Goal: Task Accomplishment & Management: Manage account settings

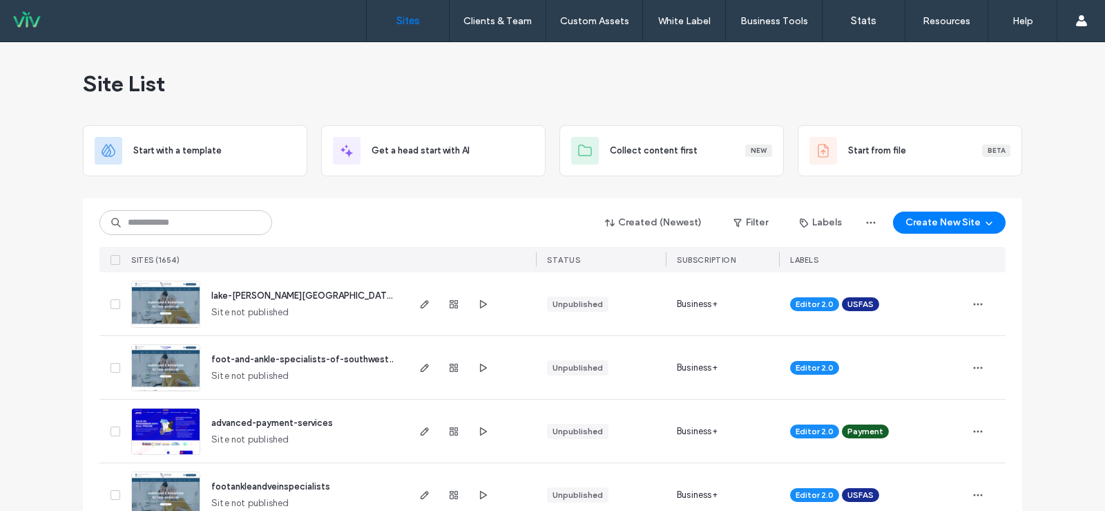
click at [262, 289] on div "lake-ridge-stafford-foot-ankle" at bounding box center [302, 296] width 183 height 14
click at [274, 312] on span "Site not published" at bounding box center [250, 312] width 78 height 14
click at [278, 295] on span "lake-ridge-stafford-foot-ankle" at bounding box center [327, 295] width 232 height 10
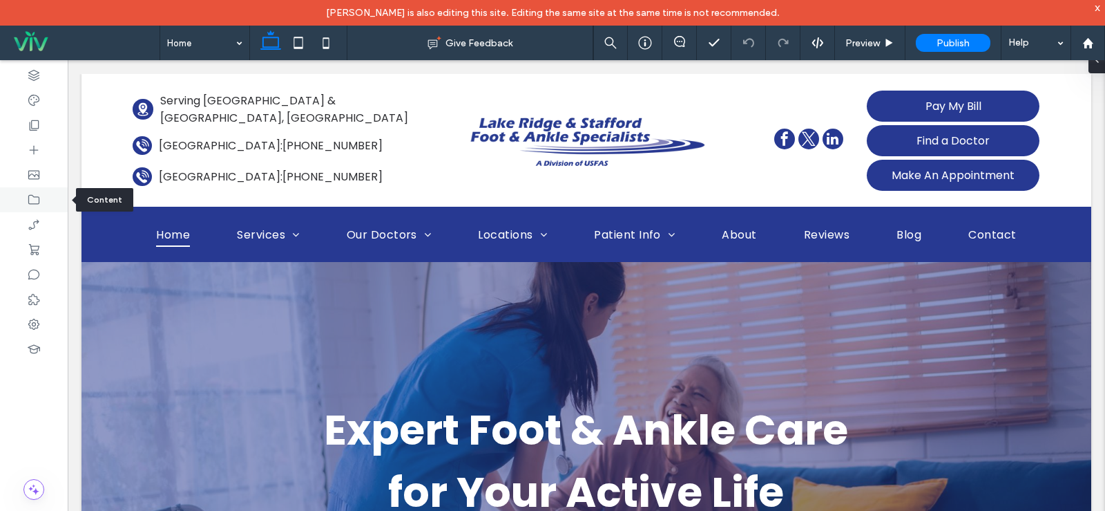
click at [32, 200] on icon at bounding box center [34, 200] width 14 height 14
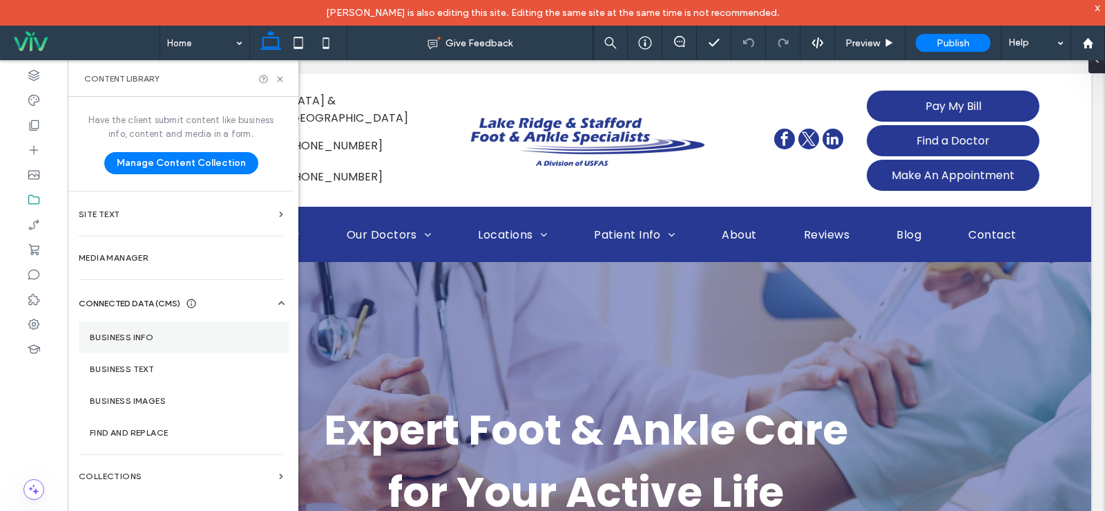
click at [155, 330] on section "Business Info" at bounding box center [184, 337] width 210 height 32
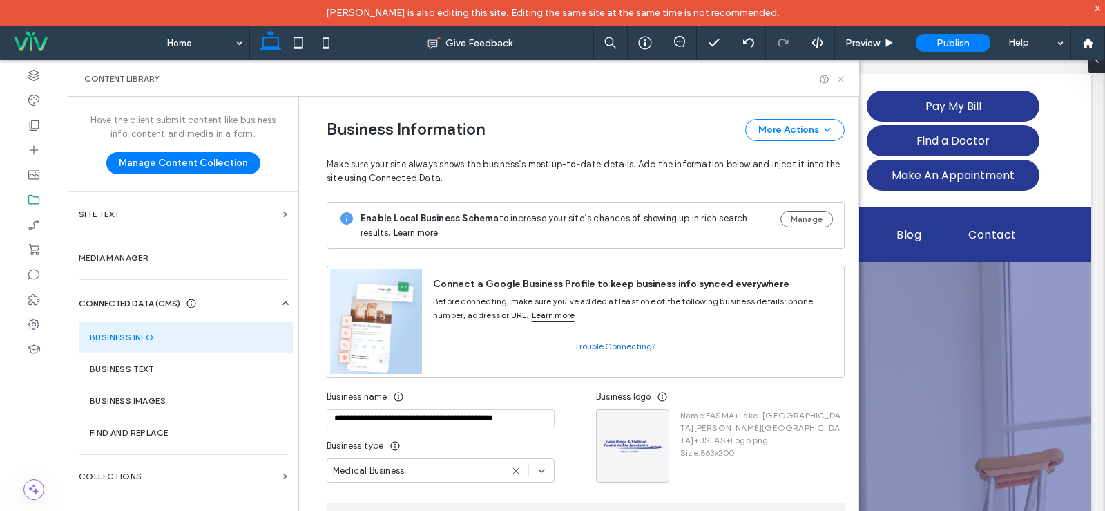
click at [838, 80] on icon at bounding box center [841, 79] width 10 height 10
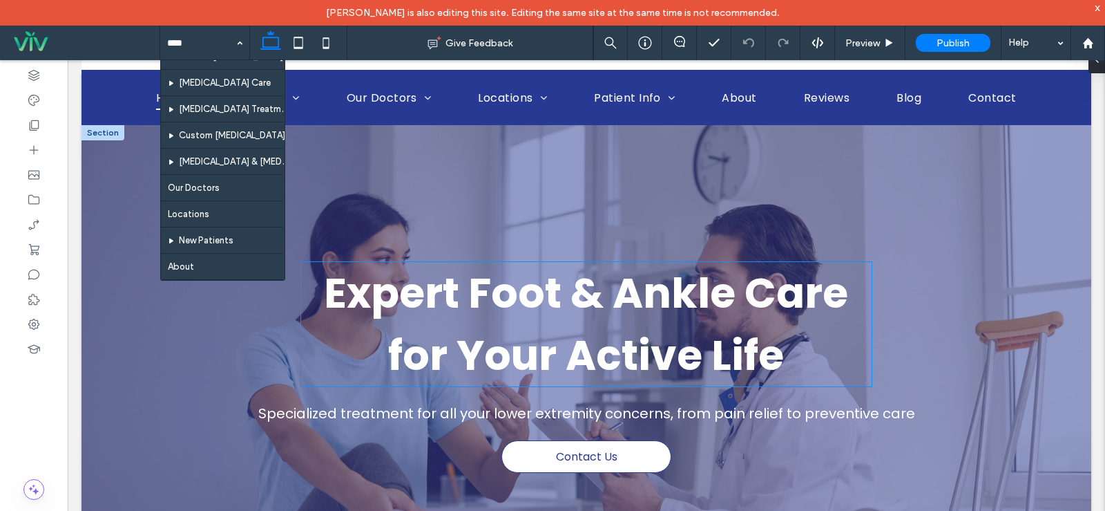
scroll to position [138, 0]
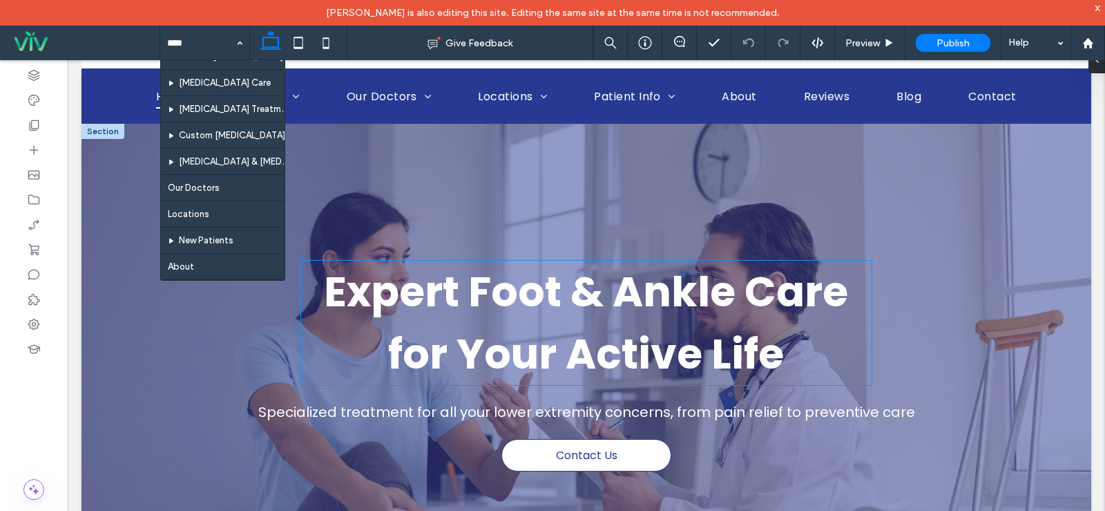
click at [422, 297] on span "Expert Foot & Ankle Care for Your Active Life" at bounding box center [586, 323] width 524 height 120
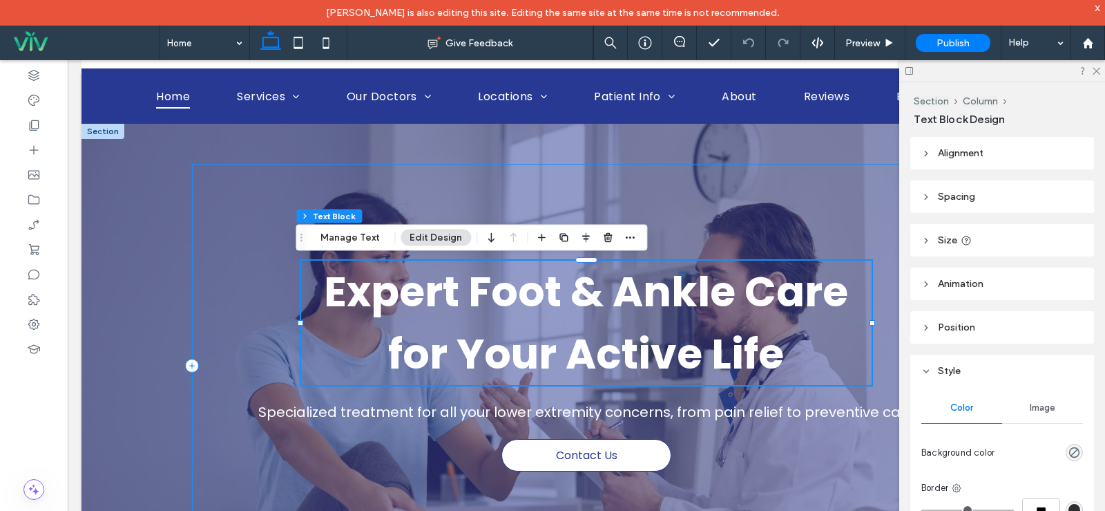
click at [741, 204] on div "Specialized treatment for all your lower extremity concerns, from pain relief t…" at bounding box center [586, 365] width 789 height 403
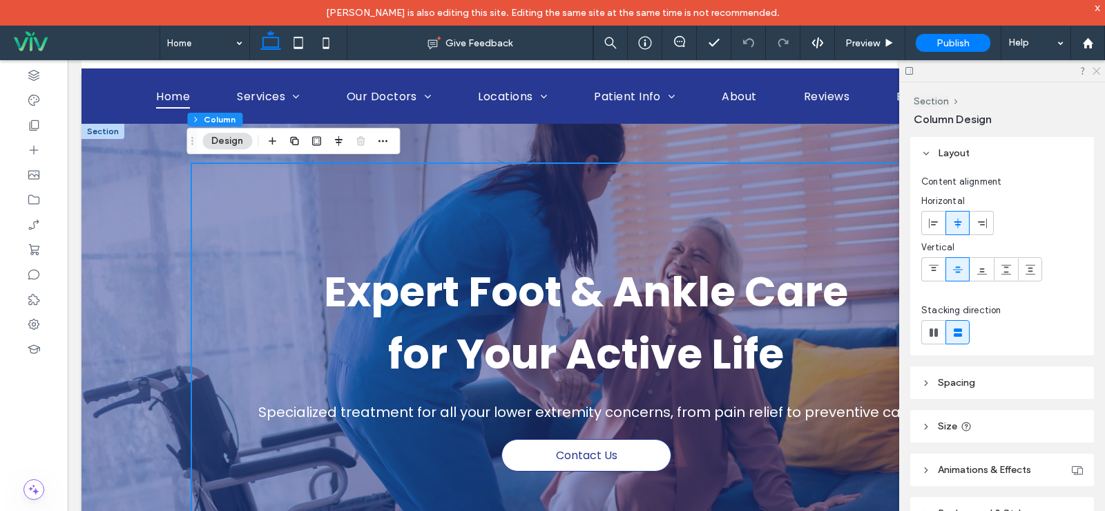
click at [1096, 74] on icon at bounding box center [1096, 70] width 9 height 9
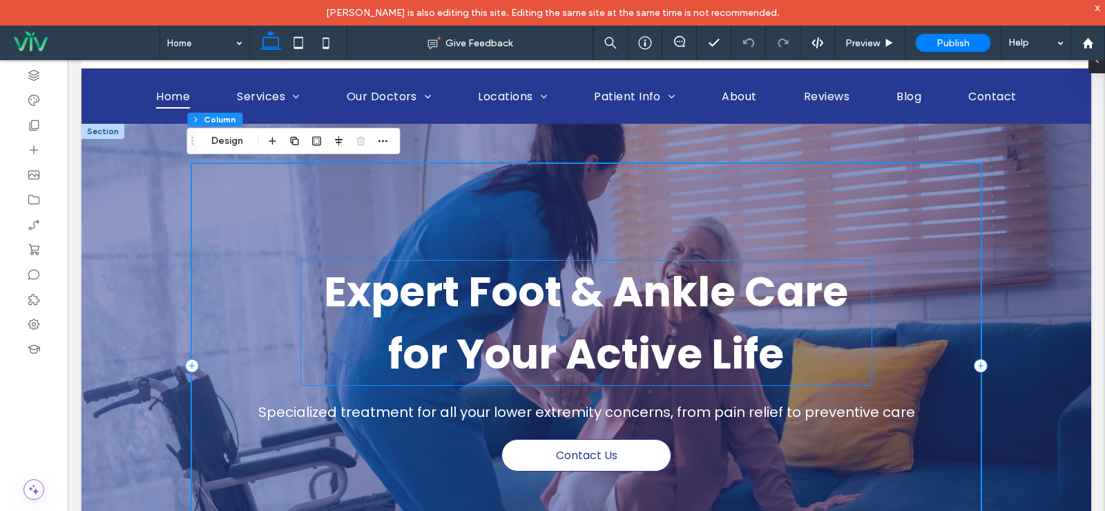
scroll to position [0, 0]
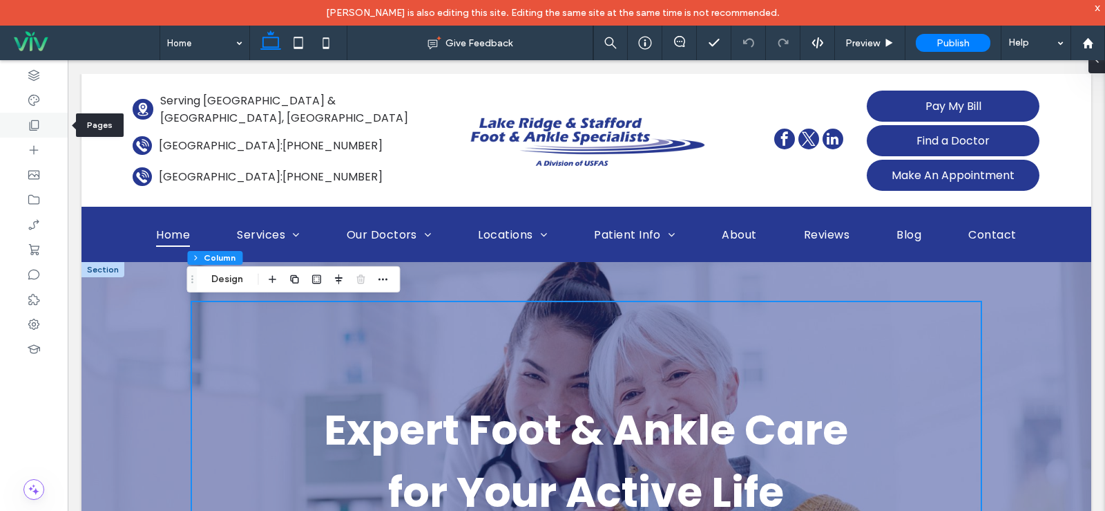
click at [43, 129] on div at bounding box center [34, 125] width 68 height 25
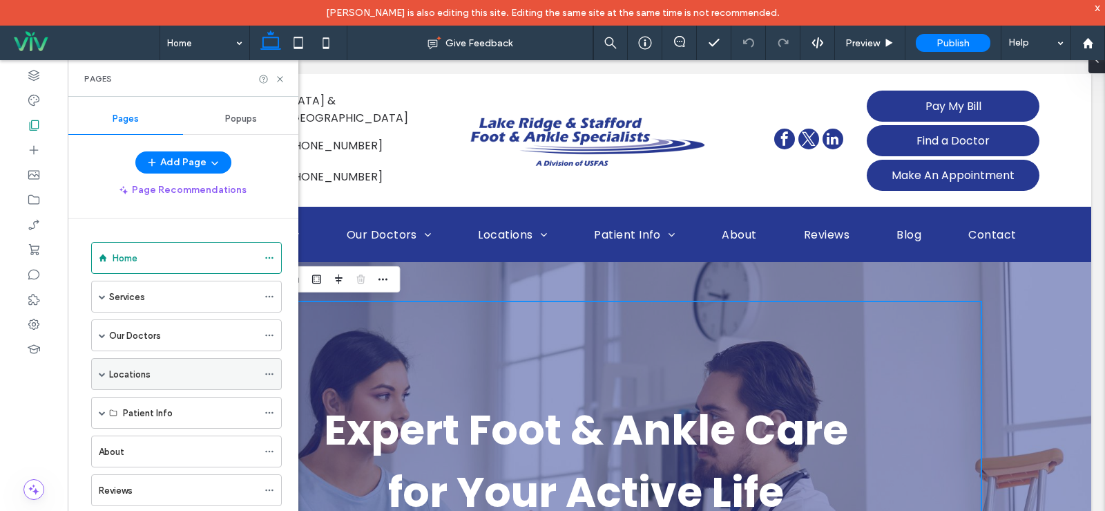
click at [199, 370] on div "Locations" at bounding box center [183, 374] width 149 height 15
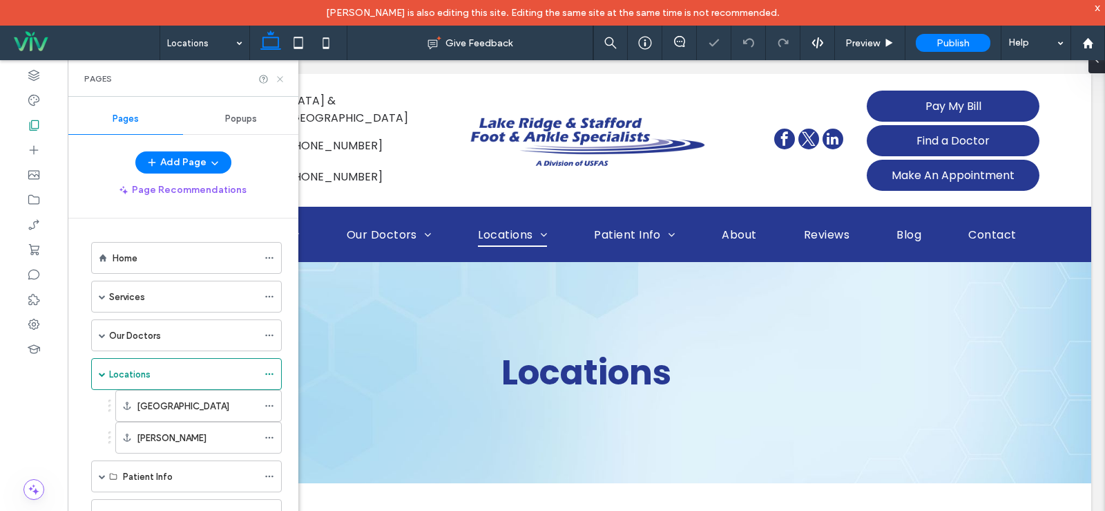
click at [279, 82] on icon at bounding box center [280, 79] width 10 height 10
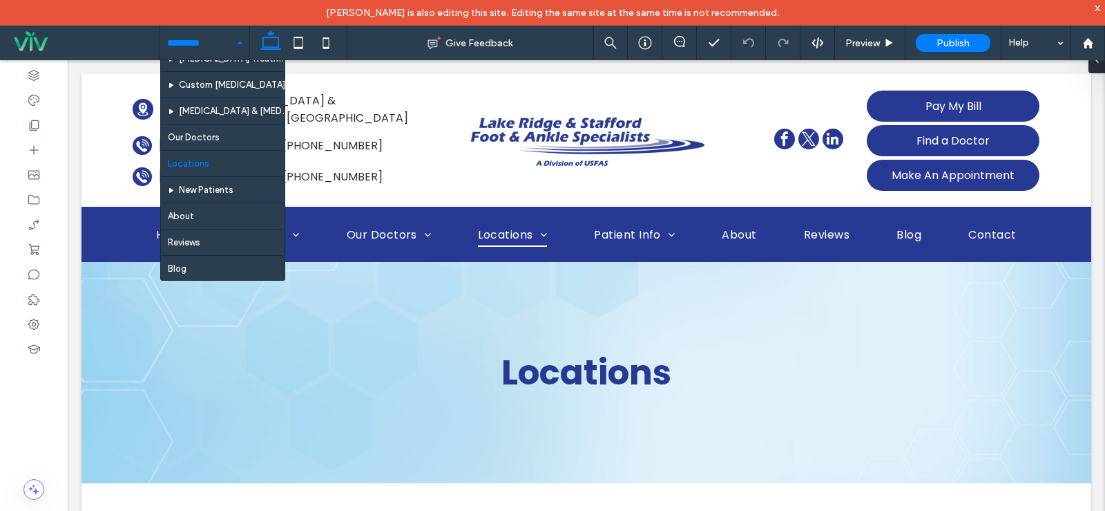
scroll to position [138, 0]
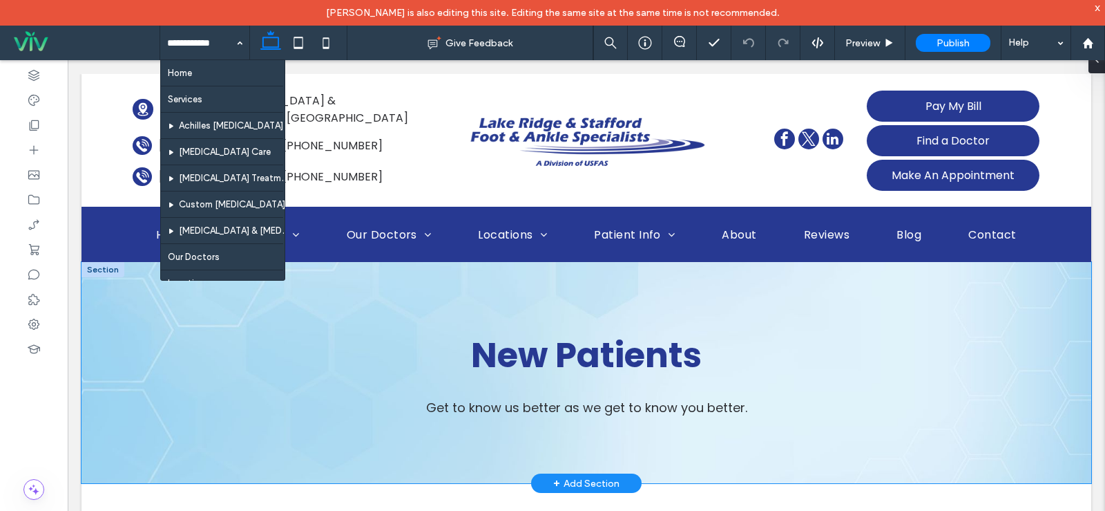
click at [374, 278] on div "New Patients Get to know us better as we get to know you better." at bounding box center [586, 372] width 829 height 221
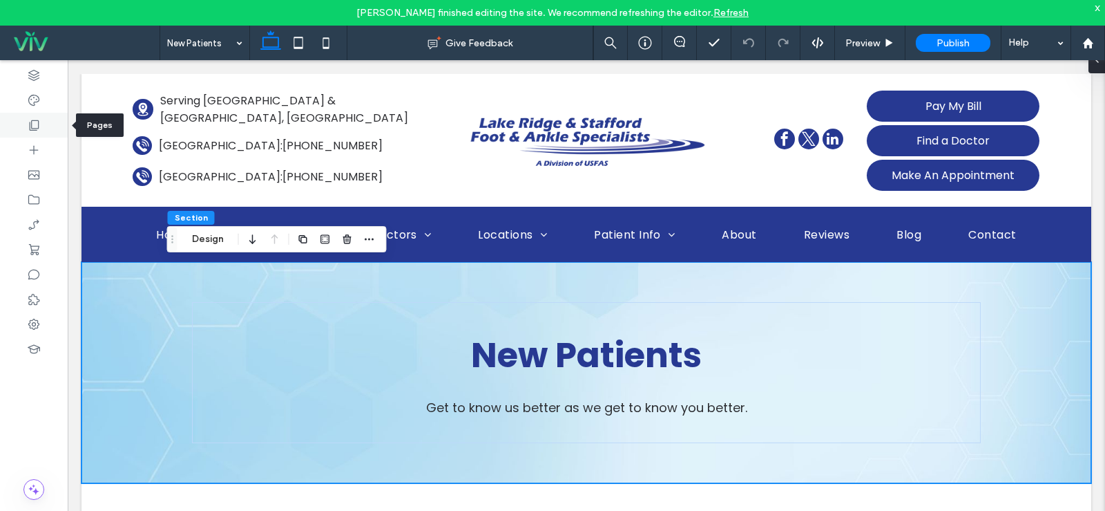
click at [27, 126] on icon at bounding box center [34, 125] width 14 height 14
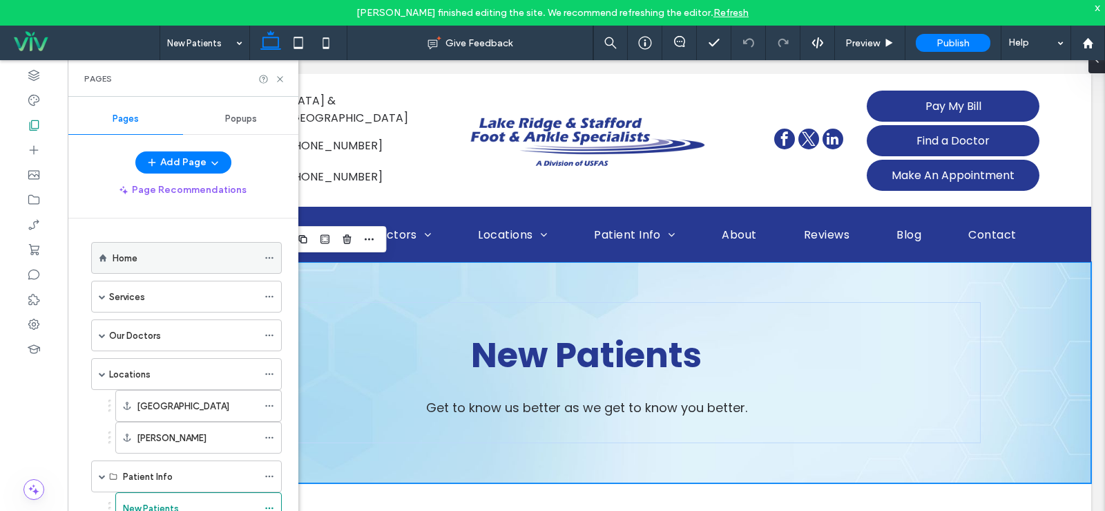
click at [141, 252] on div "Home" at bounding box center [185, 258] width 145 height 15
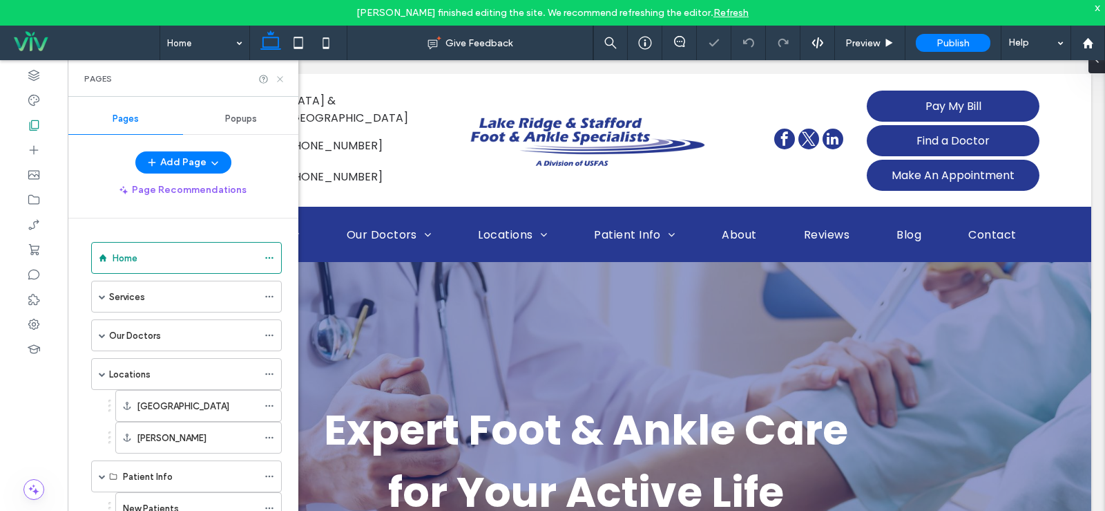
click at [283, 80] on icon at bounding box center [280, 79] width 10 height 10
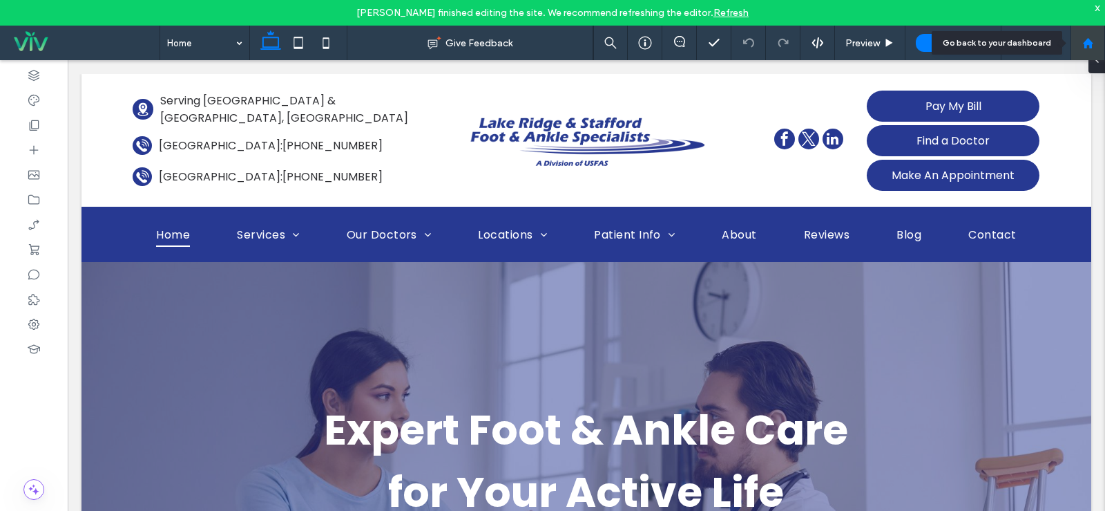
click at [1093, 47] on icon at bounding box center [1089, 43] width 12 height 12
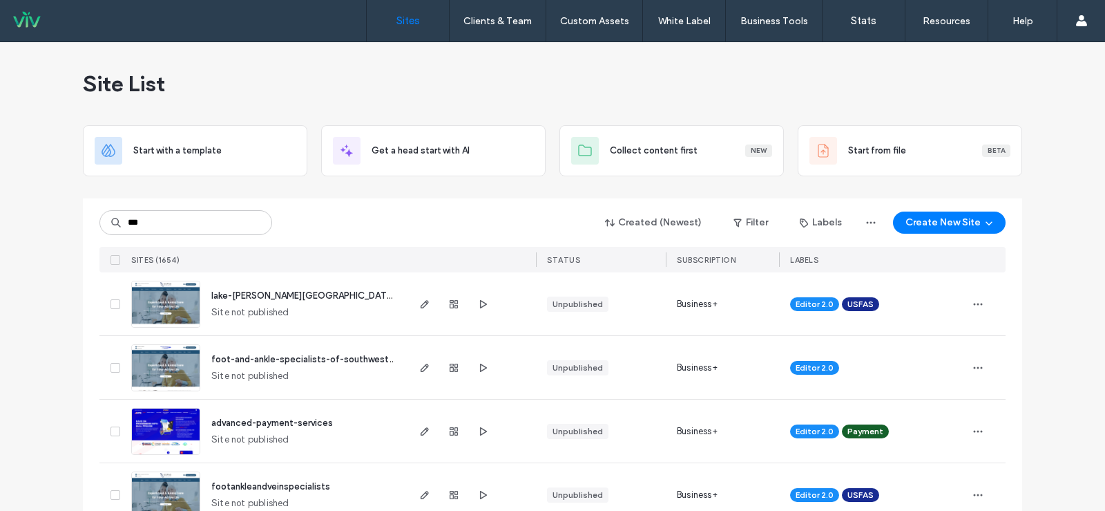
type input "***"
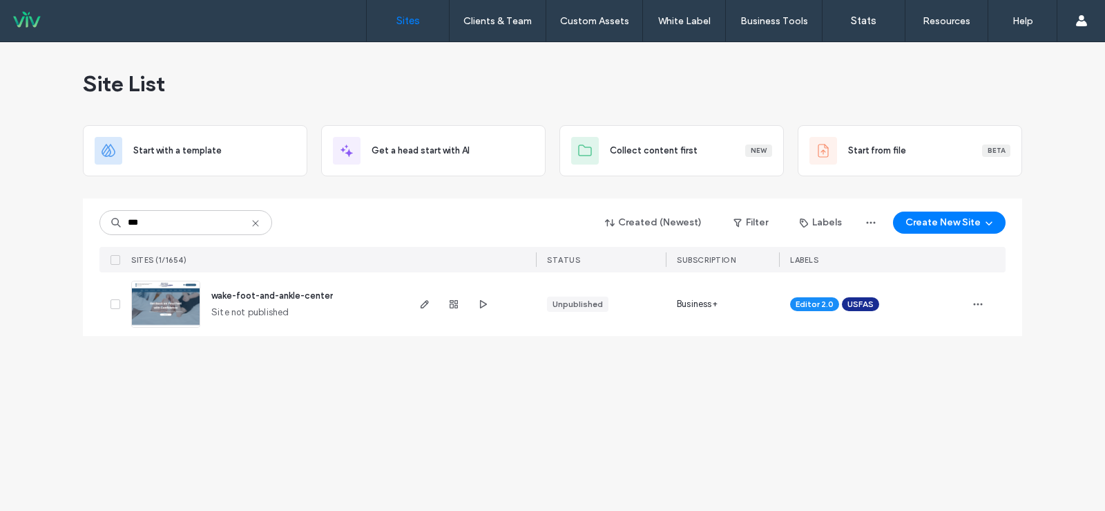
click at [276, 296] on span "wake-foot-and-ankle-center" at bounding box center [272, 295] width 122 height 10
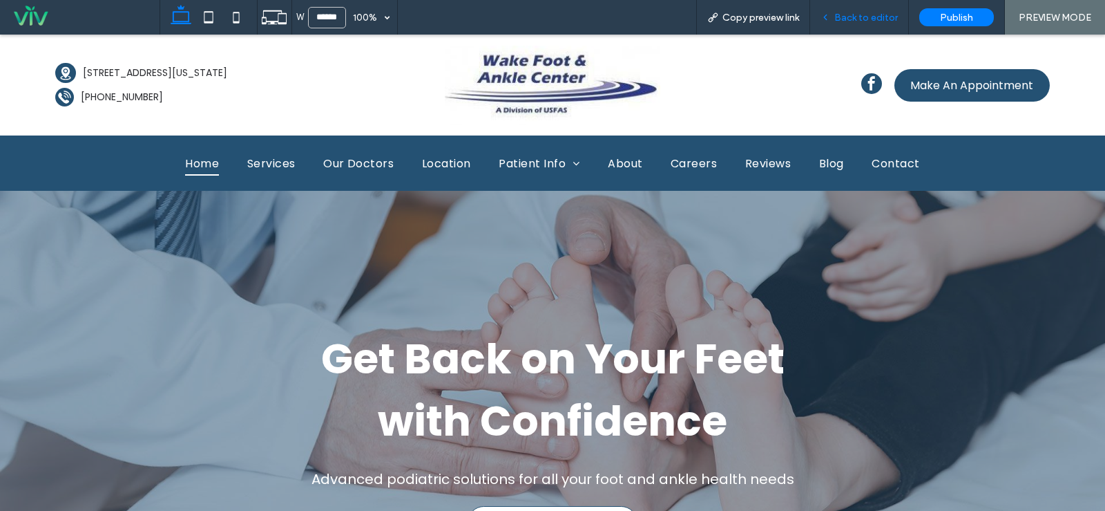
click at [869, 27] on div "Back to editor" at bounding box center [859, 17] width 99 height 35
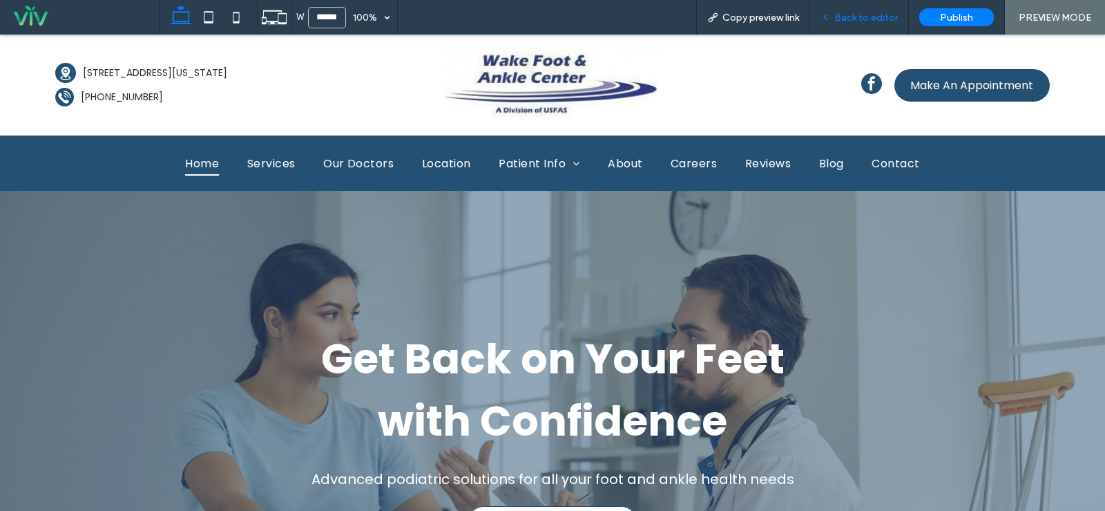
click at [859, 15] on span "Back to editor" at bounding box center [867, 18] width 64 height 12
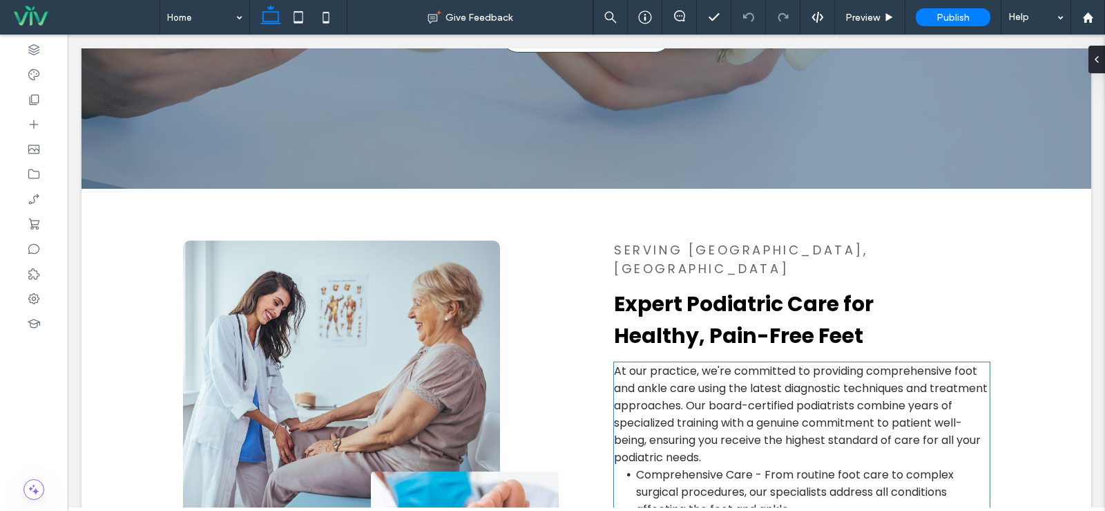
scroll to position [415, 0]
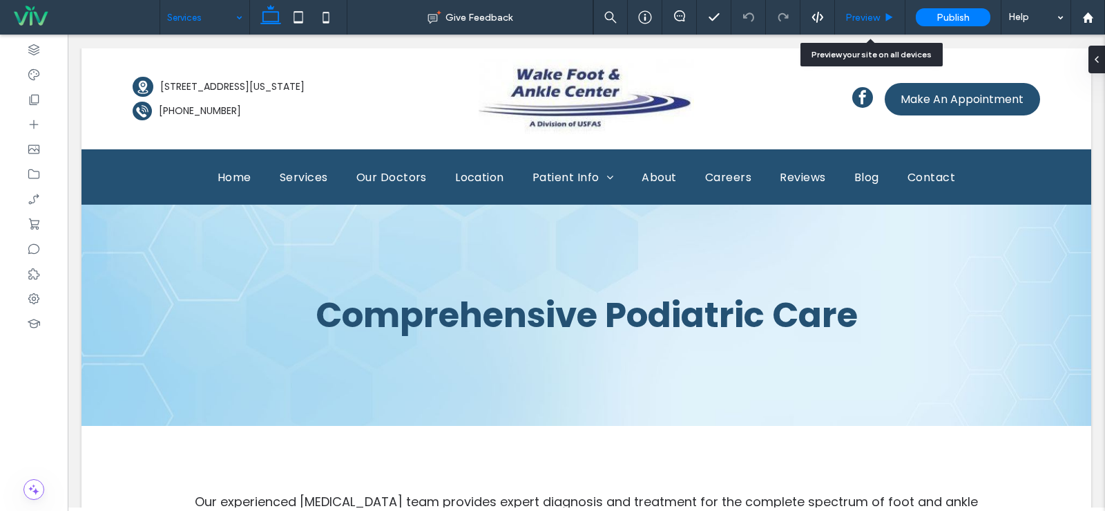
click at [862, 12] on span "Preview" at bounding box center [863, 18] width 35 height 12
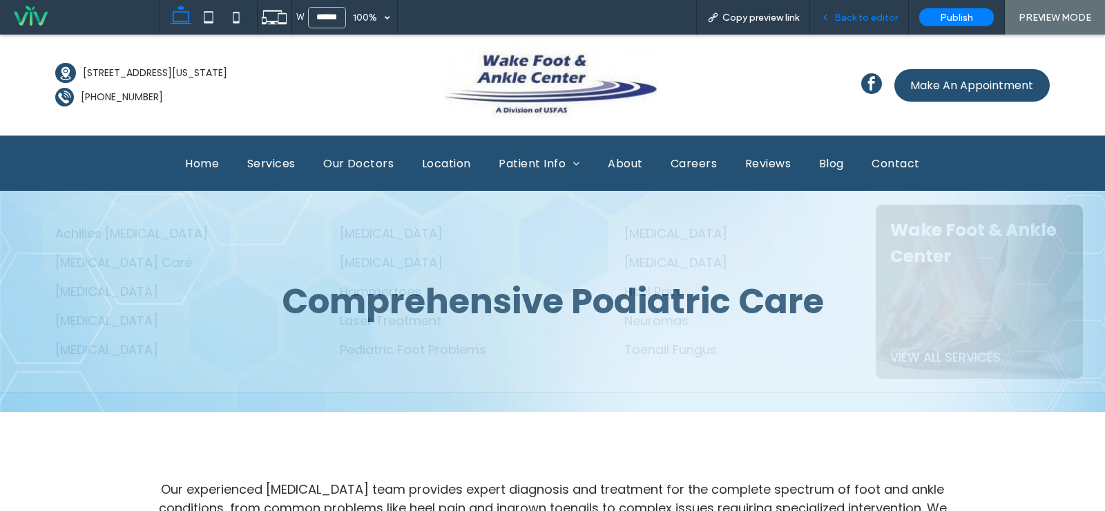
click at [871, 24] on div "Back to editor" at bounding box center [859, 17] width 99 height 35
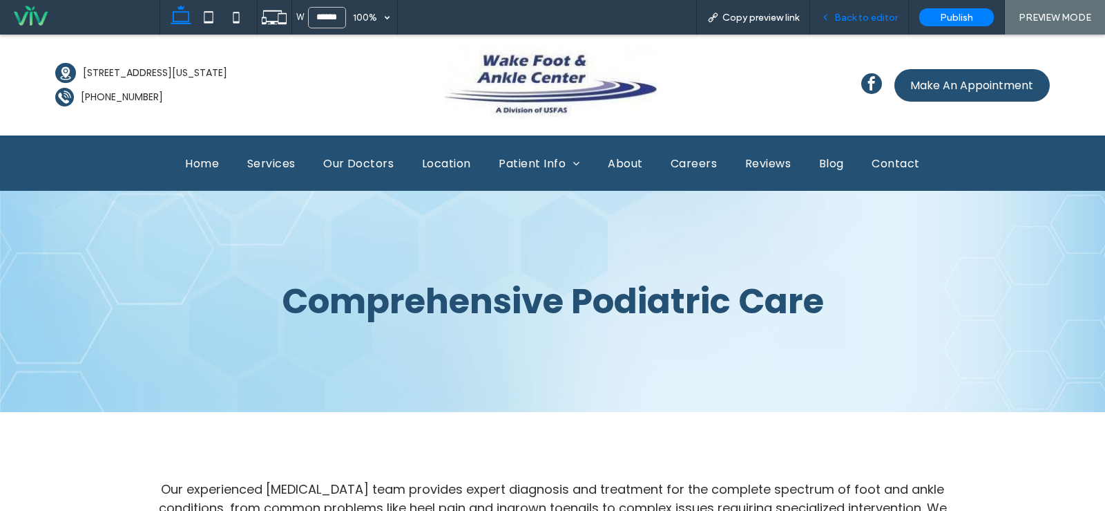
click at [839, 22] on span "Back to editor" at bounding box center [867, 18] width 64 height 12
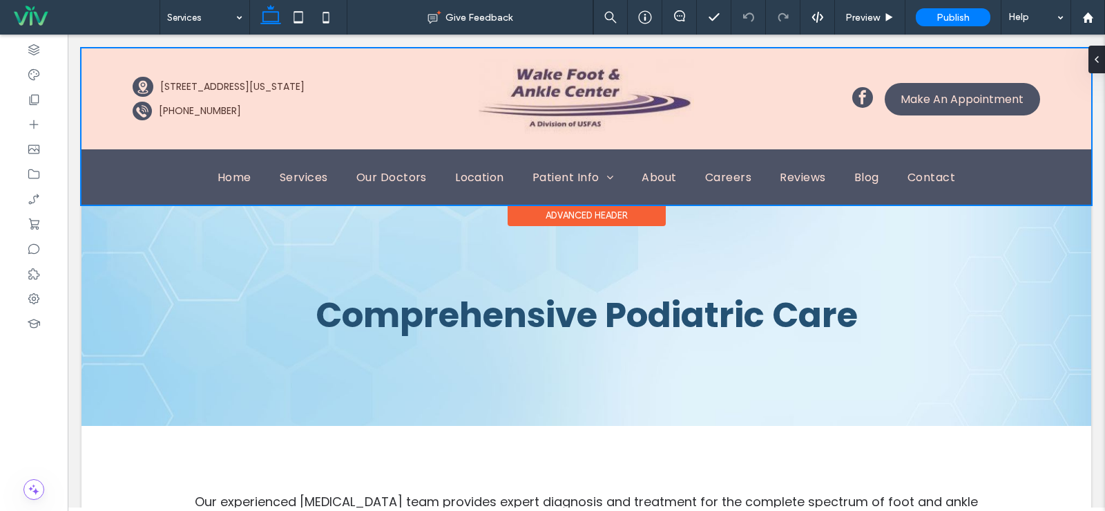
click at [308, 190] on div at bounding box center [587, 126] width 1010 height 156
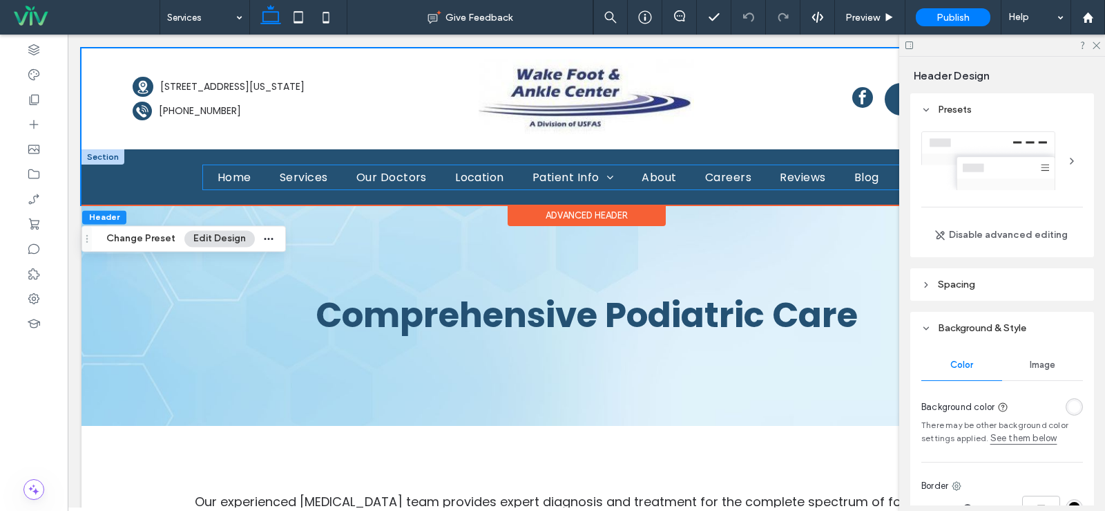
click at [203, 184] on ul "Home Services Our Doctors Location Patient Info New Patients Medical Records Ab…" at bounding box center [586, 177] width 767 height 24
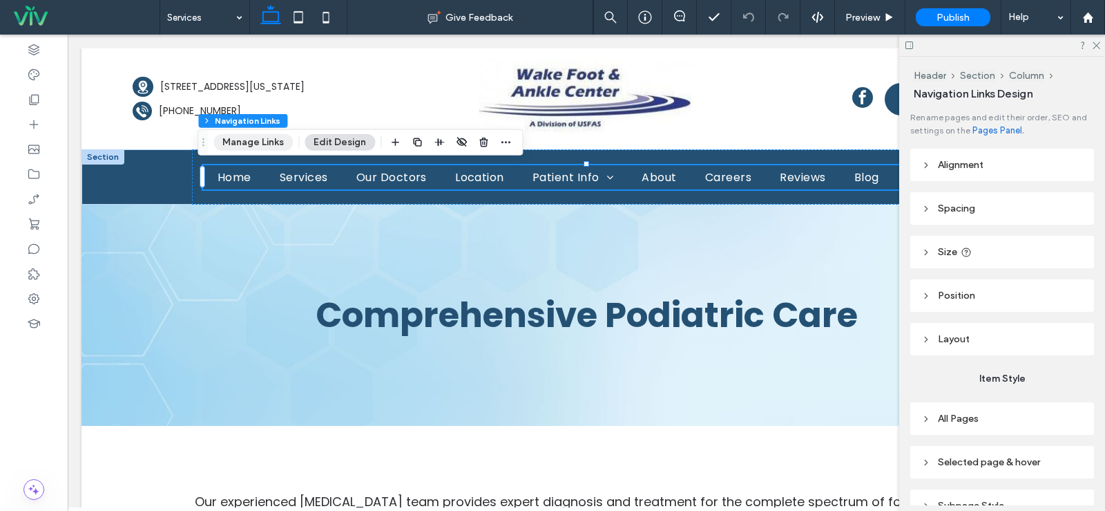
click at [249, 140] on button "Manage Links" at bounding box center [252, 142] width 79 height 17
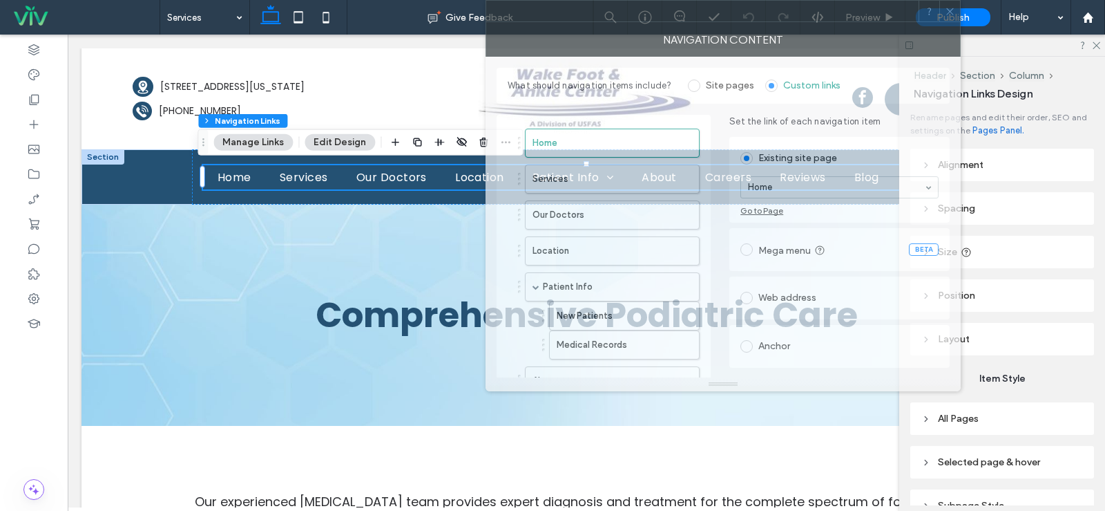
drag, startPoint x: 823, startPoint y: 81, endPoint x: 693, endPoint y: 14, distance: 146.8
click at [693, 14] on div at bounding box center [702, 11] width 432 height 21
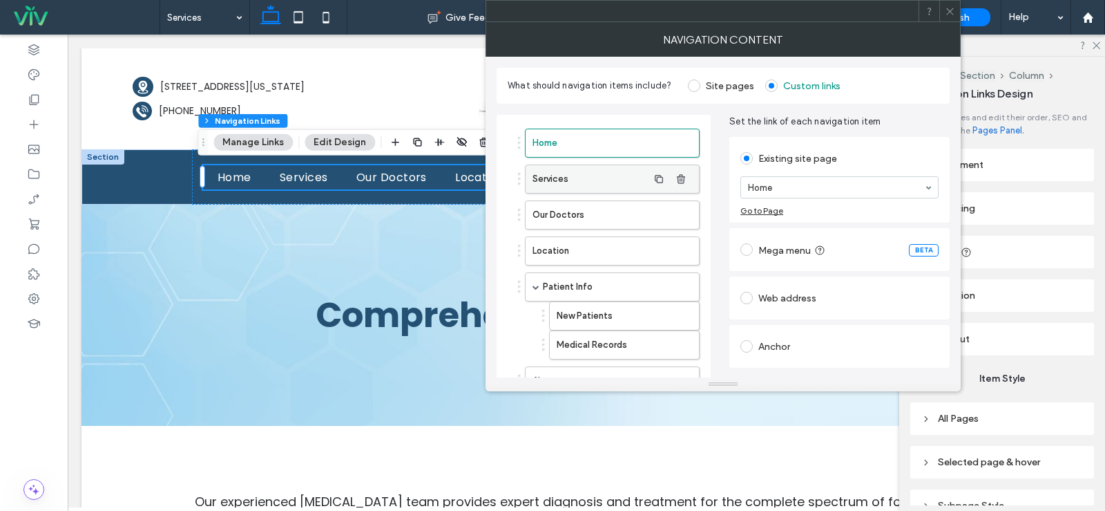
click at [587, 177] on label "Services" at bounding box center [590, 179] width 115 height 28
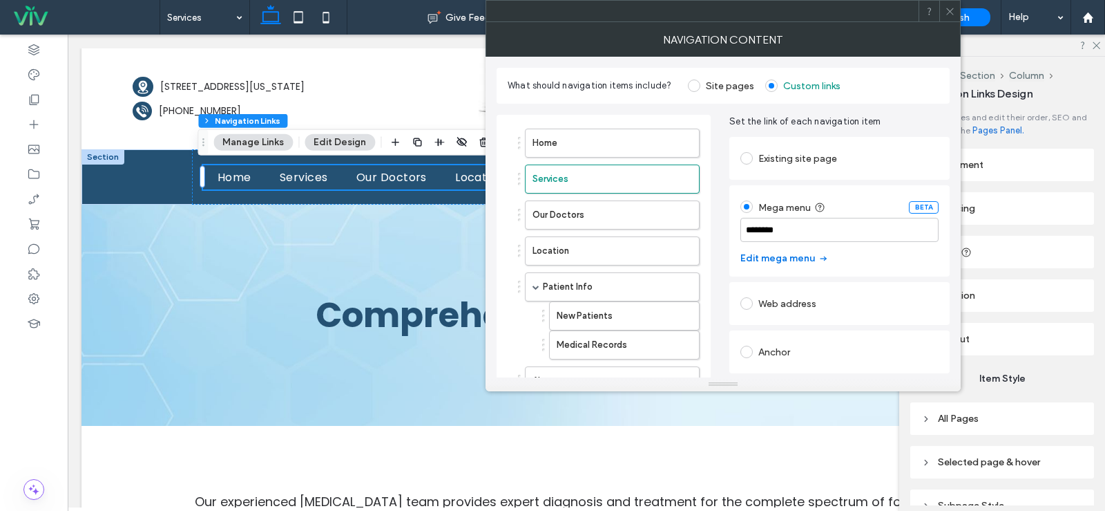
click at [781, 257] on button "Edit mega menu" at bounding box center [785, 258] width 88 height 22
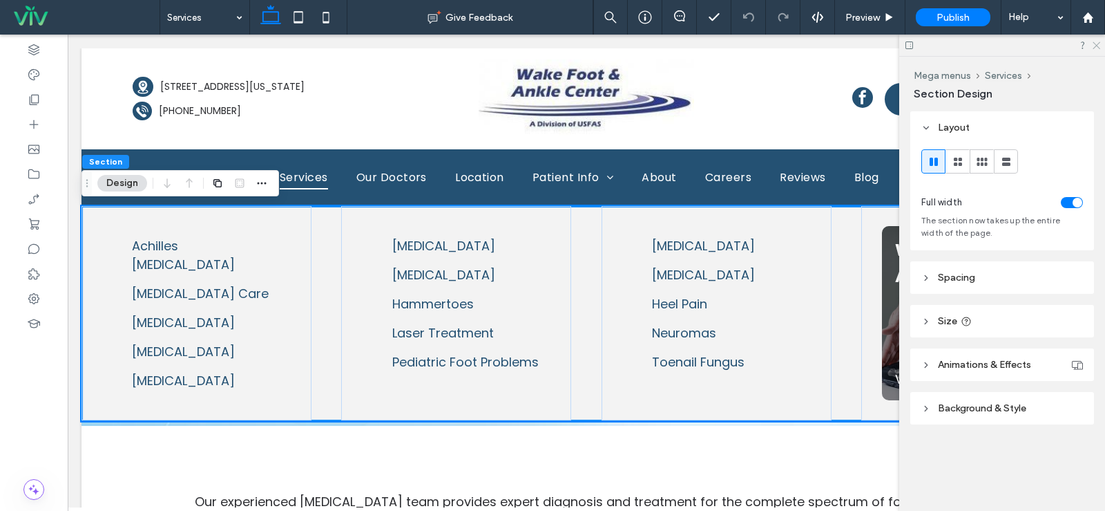
click at [1097, 45] on use at bounding box center [1097, 46] width 8 height 8
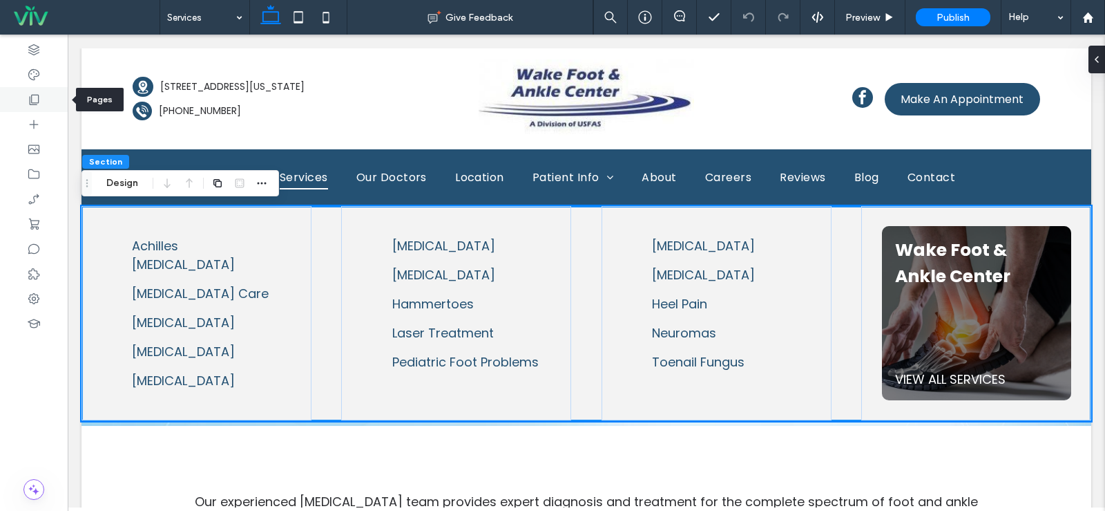
click at [32, 103] on use at bounding box center [35, 100] width 10 height 10
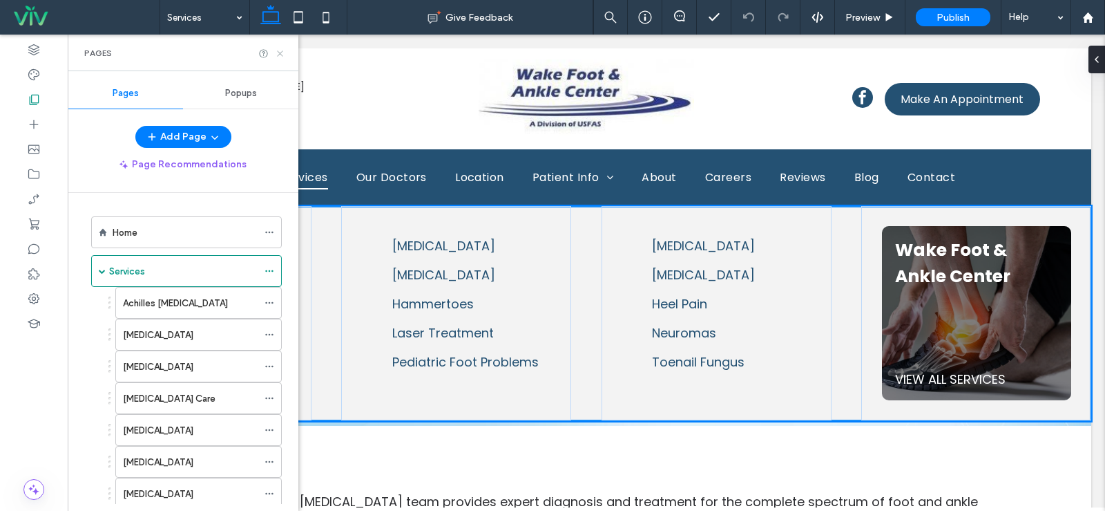
click at [279, 55] on use at bounding box center [280, 53] width 6 height 6
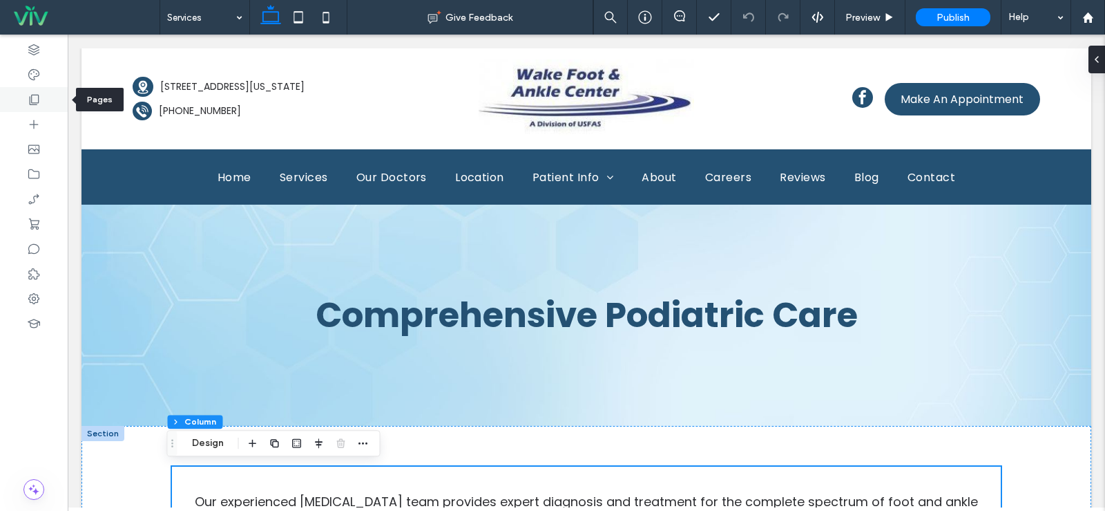
click at [17, 104] on div at bounding box center [34, 99] width 68 height 25
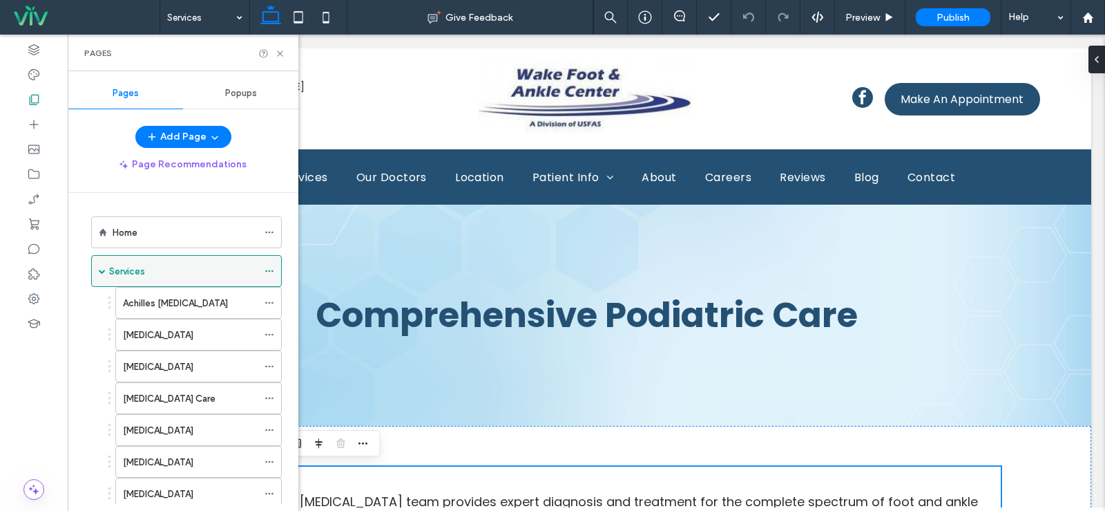
click at [96, 267] on div "Services" at bounding box center [186, 271] width 191 height 32
click at [102, 273] on span at bounding box center [102, 270] width 7 height 7
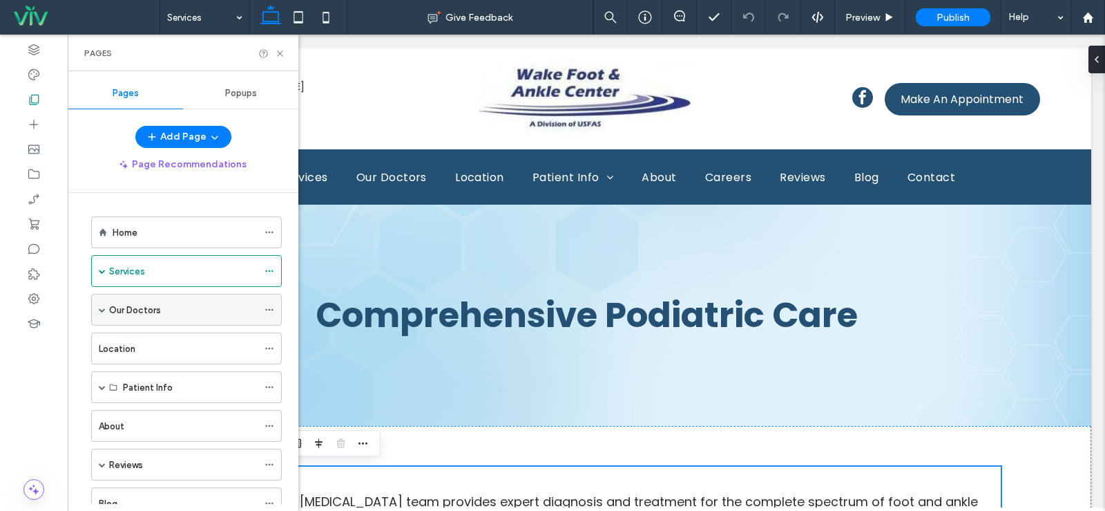
click at [153, 315] on label "Our Doctors" at bounding box center [135, 310] width 52 height 24
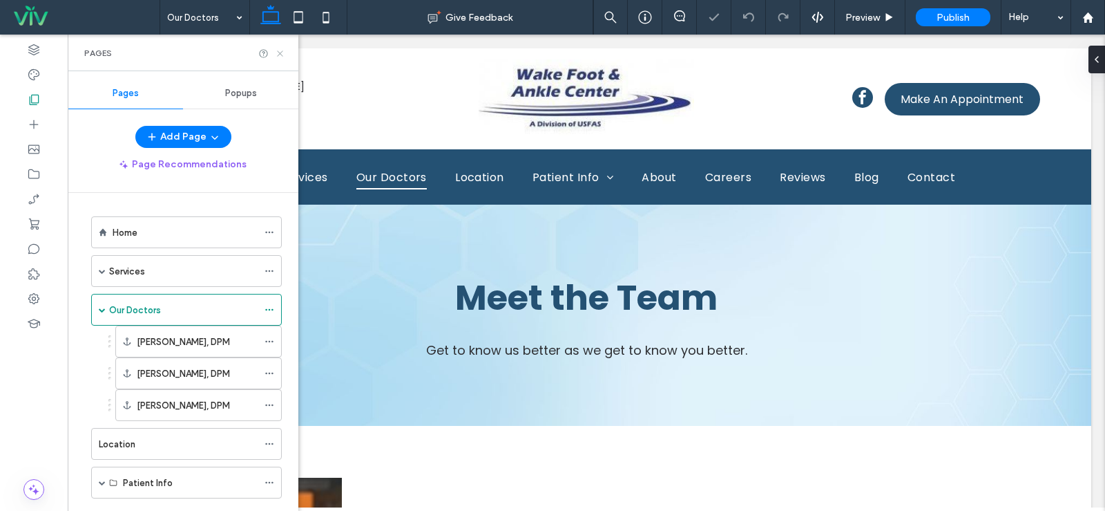
click at [278, 53] on icon at bounding box center [280, 53] width 10 height 10
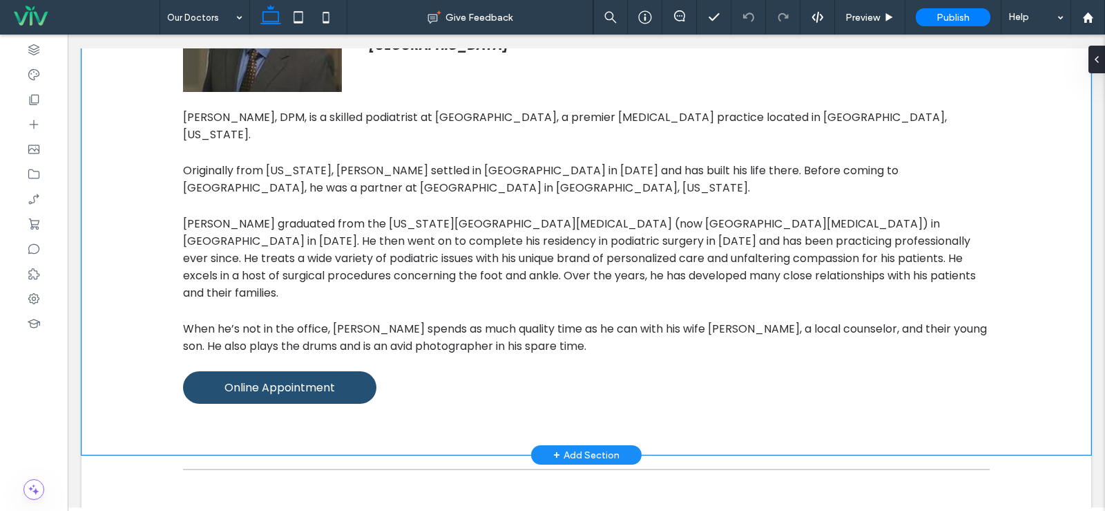
scroll to position [1451, 0]
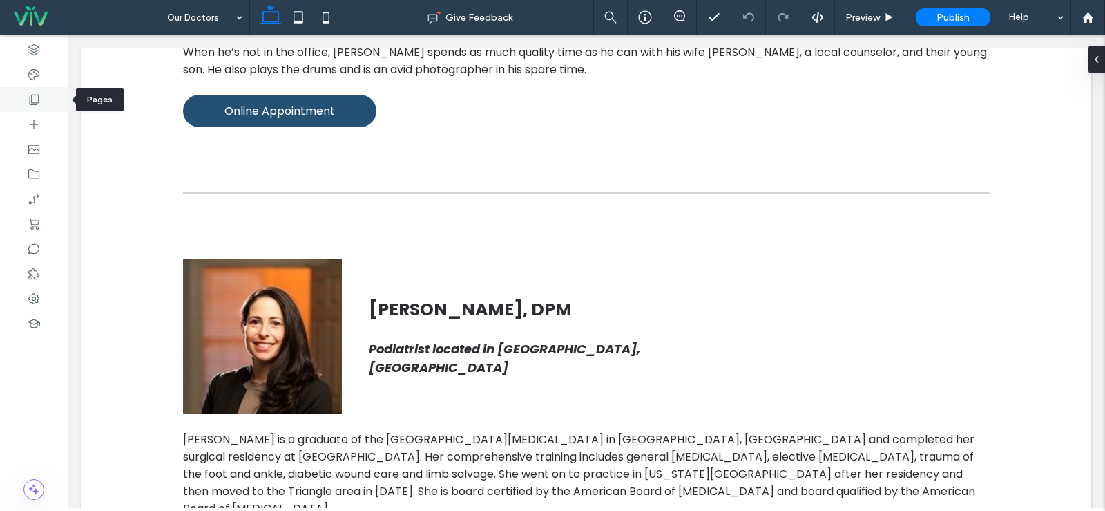
click at [32, 102] on icon at bounding box center [34, 100] width 14 height 14
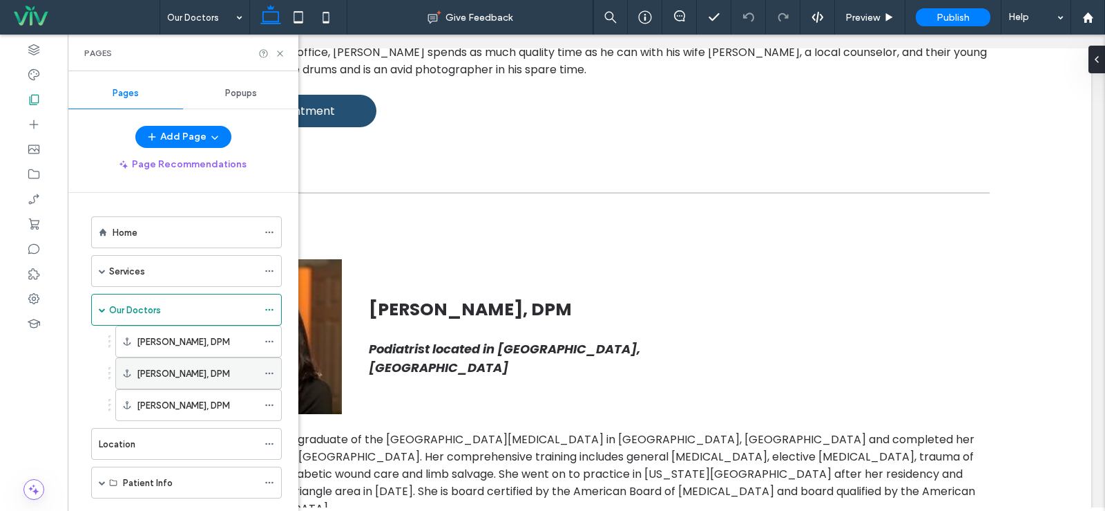
click at [185, 364] on div "Michael Hodos, DPM" at bounding box center [197, 373] width 121 height 30
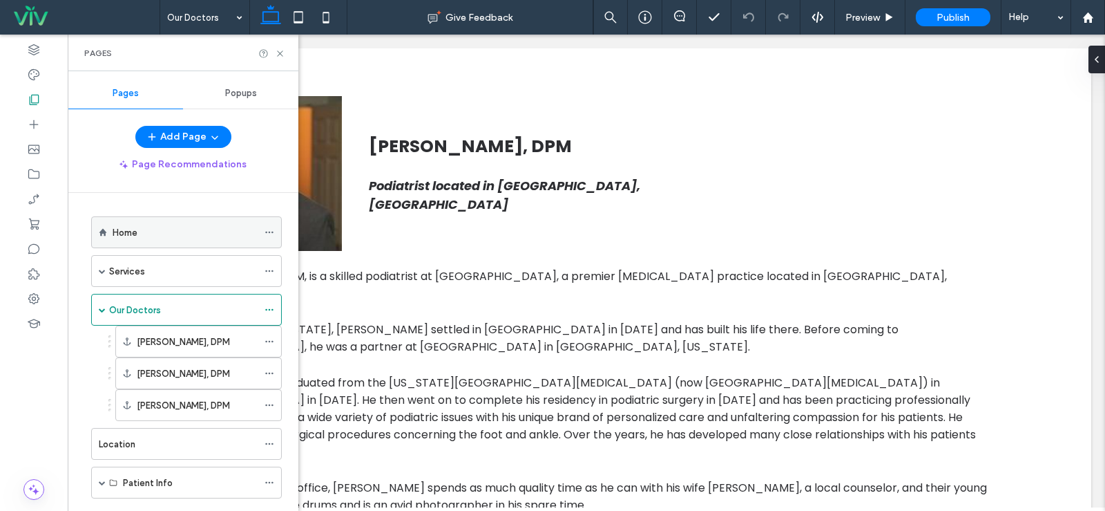
scroll to position [1011, 0]
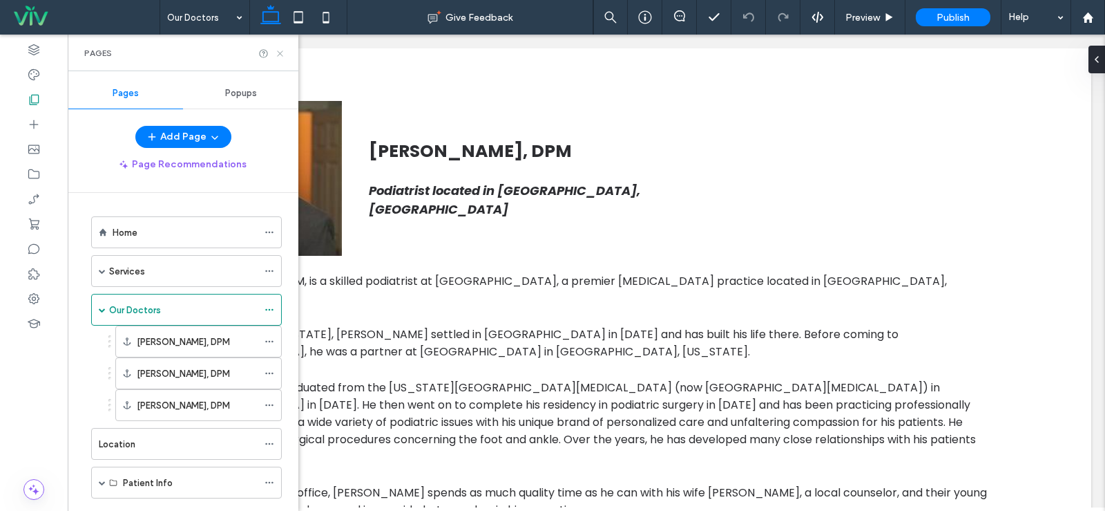
click at [277, 53] on icon at bounding box center [280, 53] width 10 height 10
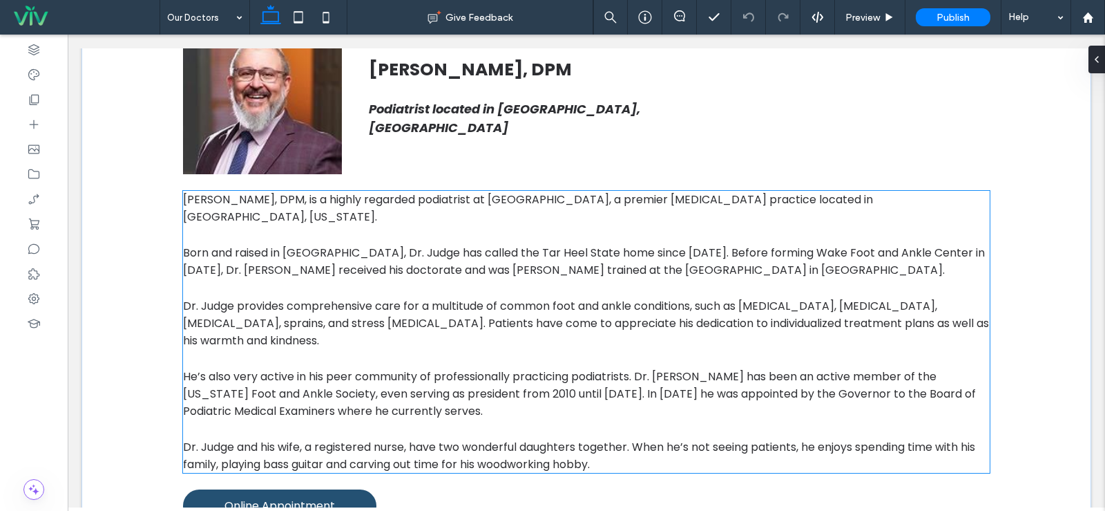
scroll to position [0, 0]
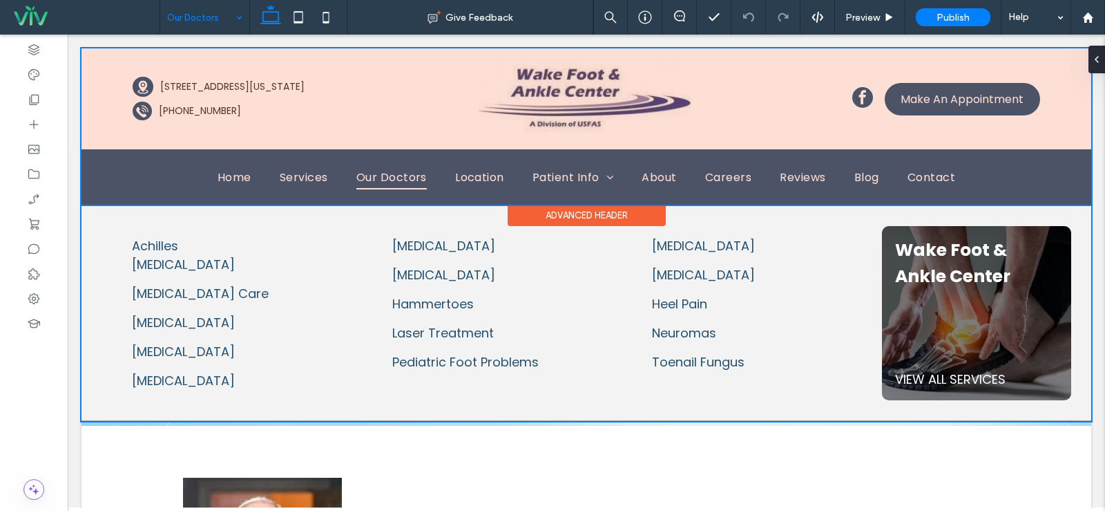
click at [361, 191] on div at bounding box center [587, 126] width 1010 height 156
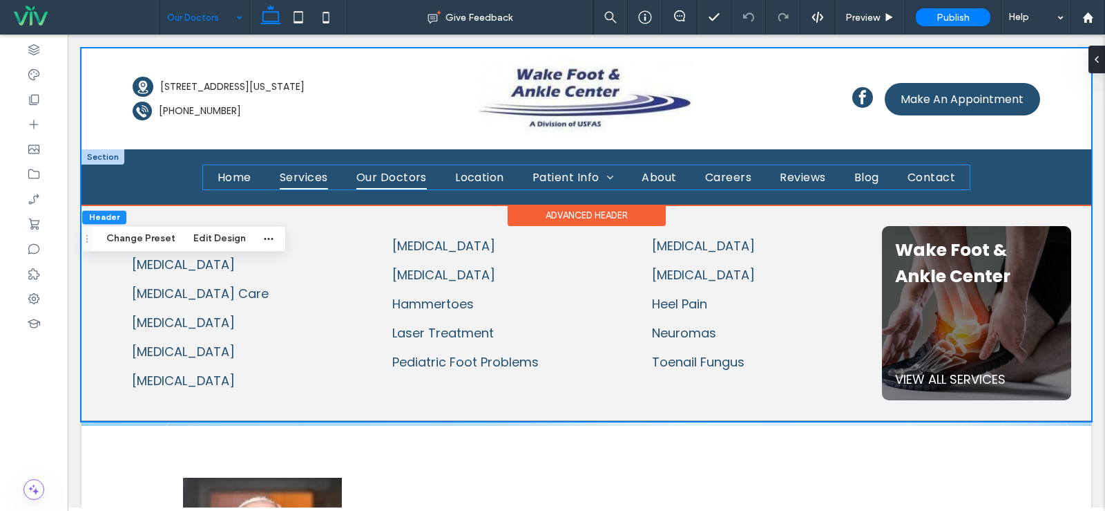
click at [334, 187] on link "Services" at bounding box center [303, 177] width 69 height 24
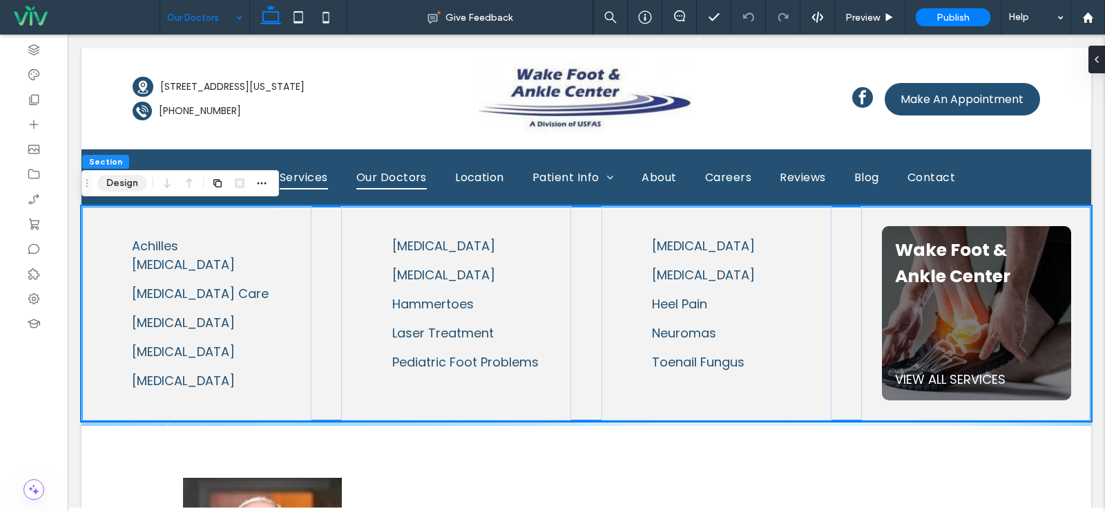
click at [136, 187] on button "Design" at bounding box center [122, 183] width 50 height 17
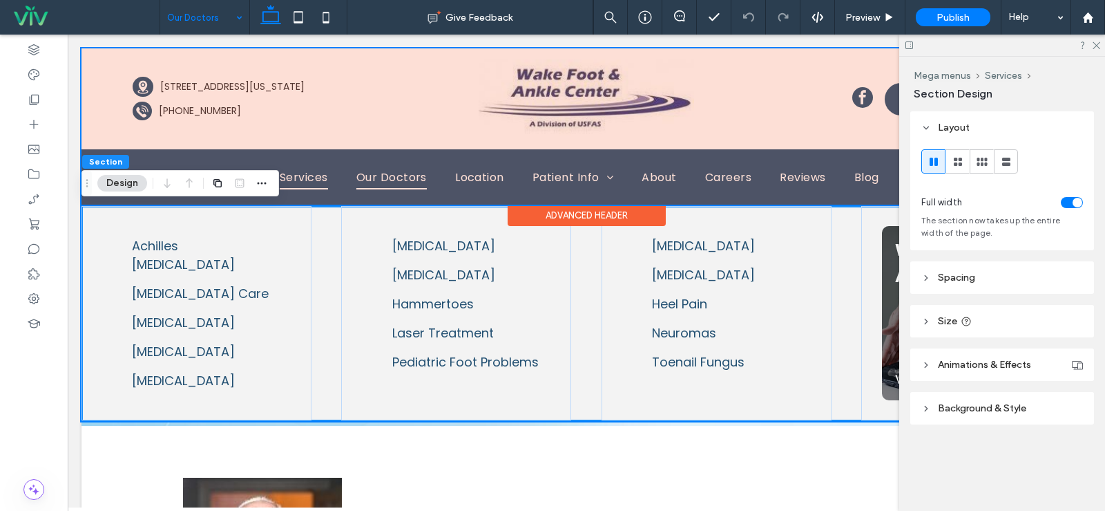
click at [437, 184] on div at bounding box center [587, 126] width 1010 height 156
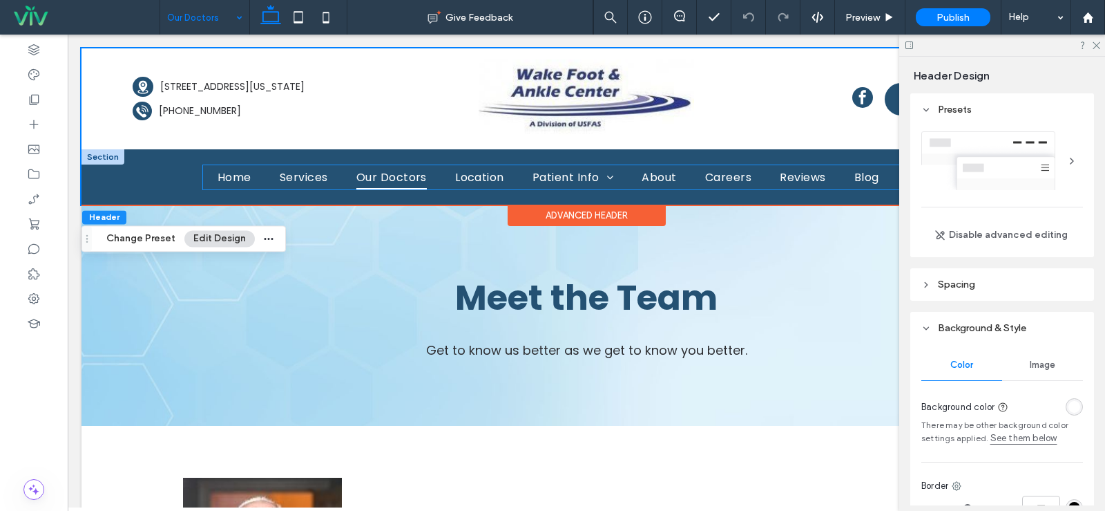
click at [435, 182] on ul "Home Services Our Doctors Location Patient Info New Patients Medical Records Ab…" at bounding box center [586, 177] width 767 height 24
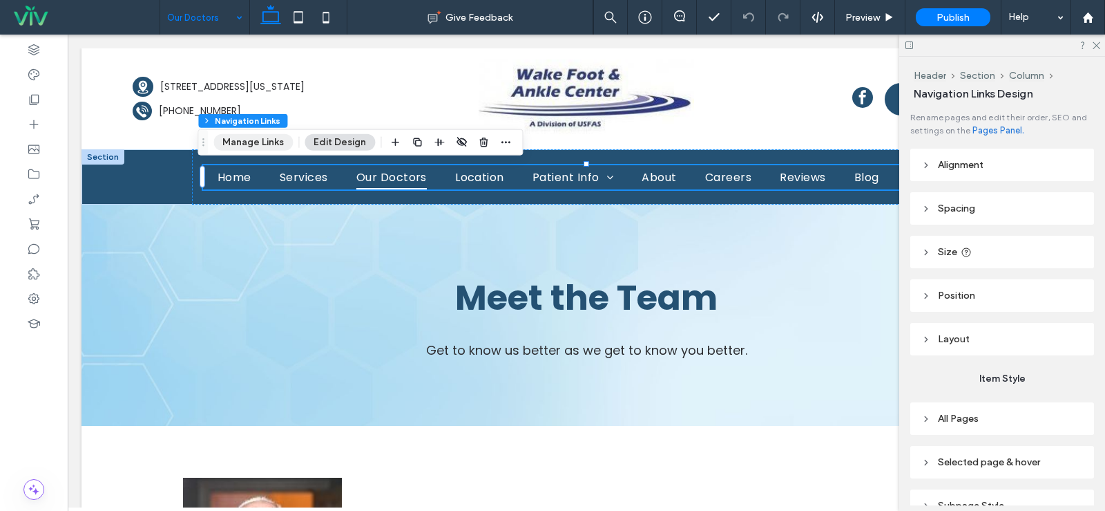
click at [280, 141] on button "Manage Links" at bounding box center [252, 142] width 79 height 17
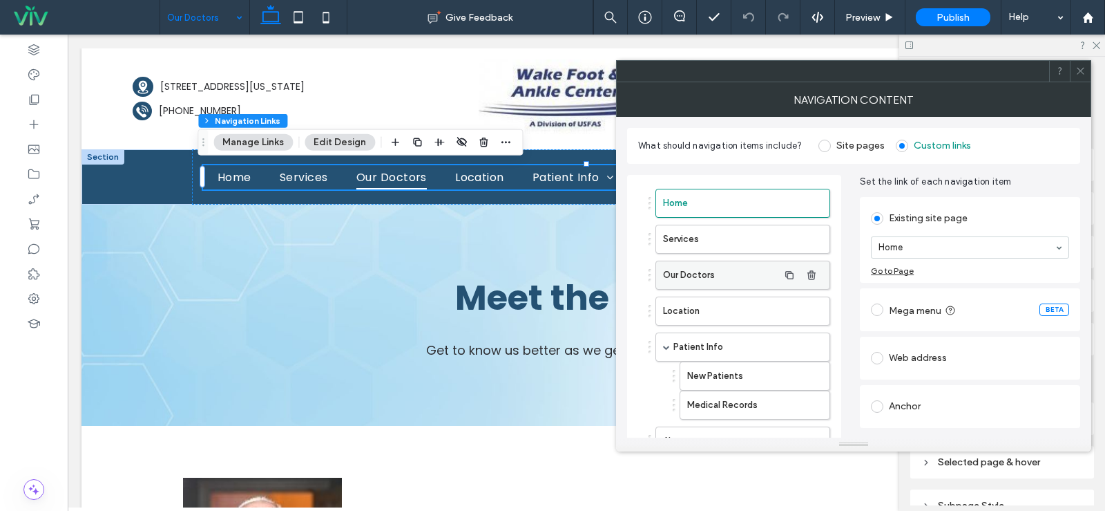
click at [734, 276] on label "Our Doctors" at bounding box center [720, 275] width 115 height 28
click at [1074, 69] on div at bounding box center [1080, 71] width 21 height 21
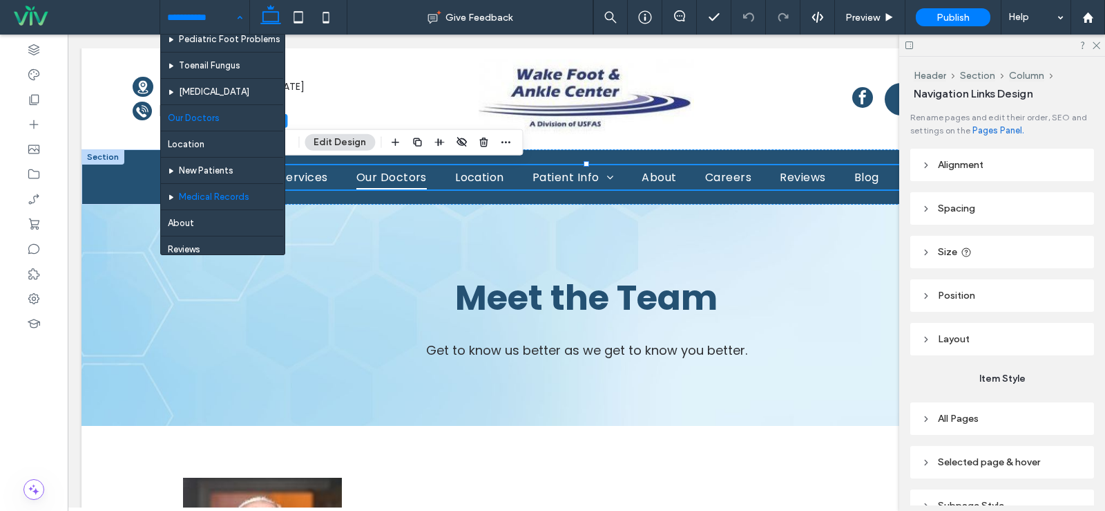
scroll to position [415, 0]
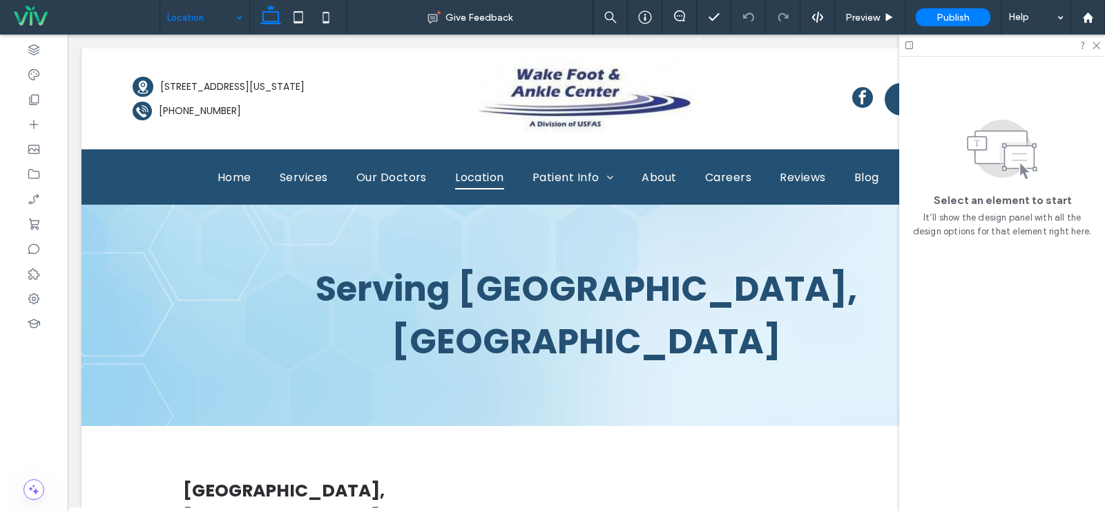
click at [185, 12] on input at bounding box center [201, 17] width 68 height 35
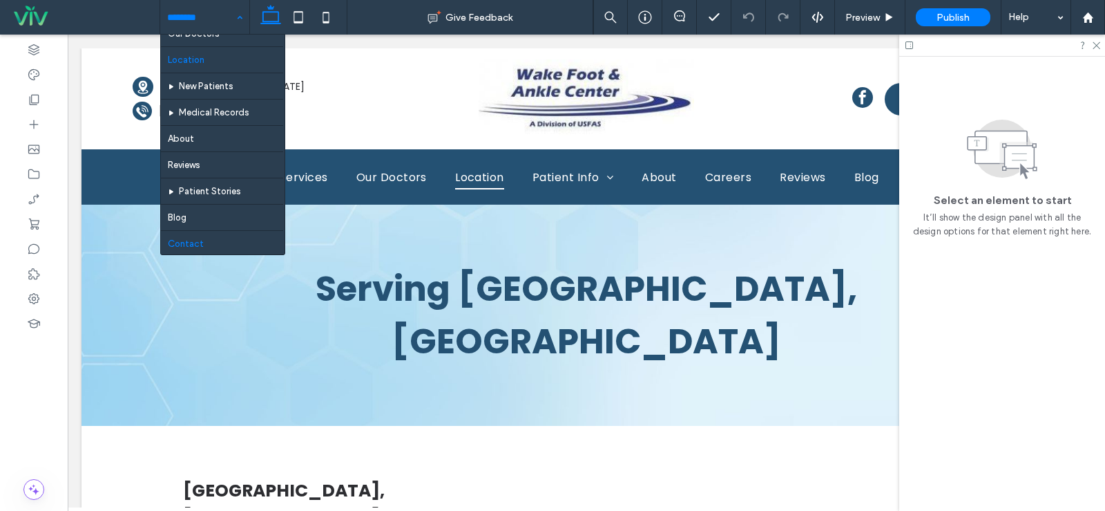
scroll to position [487, 0]
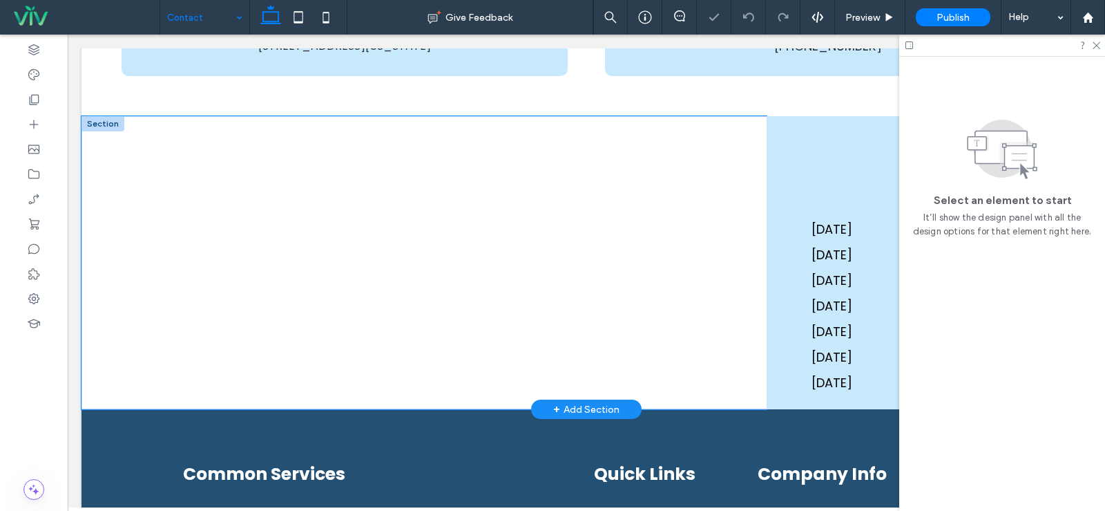
scroll to position [553, 0]
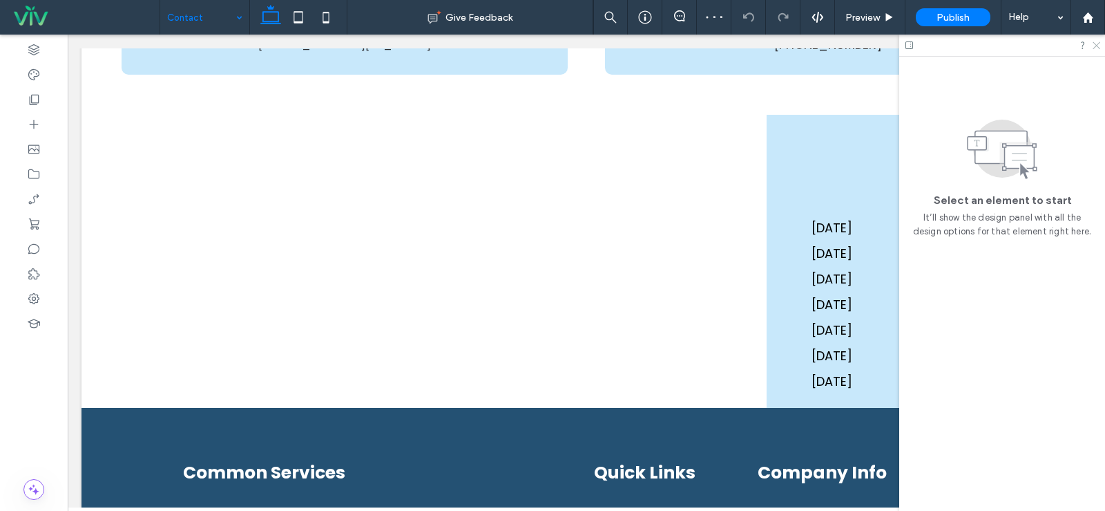
click at [1099, 48] on use at bounding box center [1097, 46] width 8 height 8
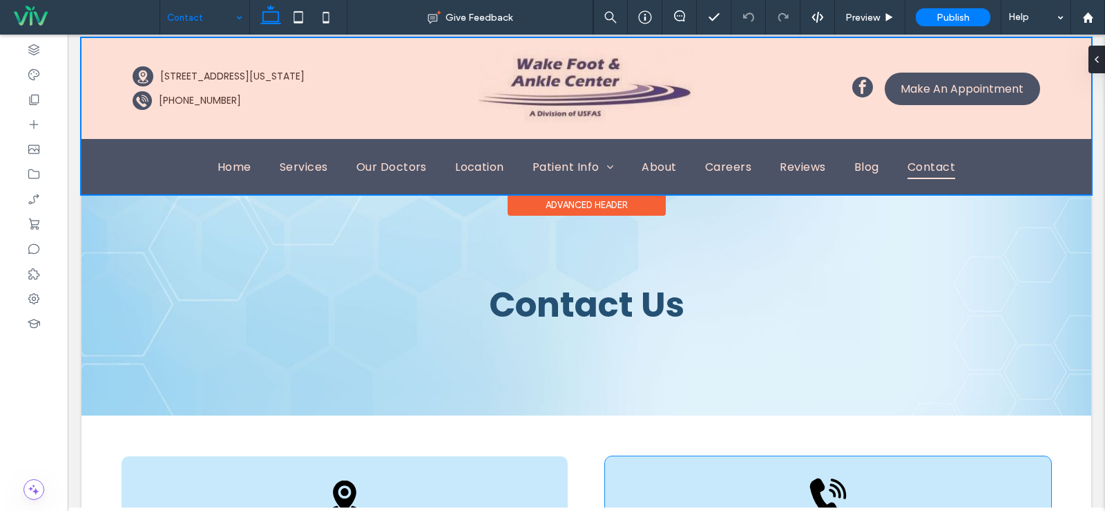
scroll to position [0, 0]
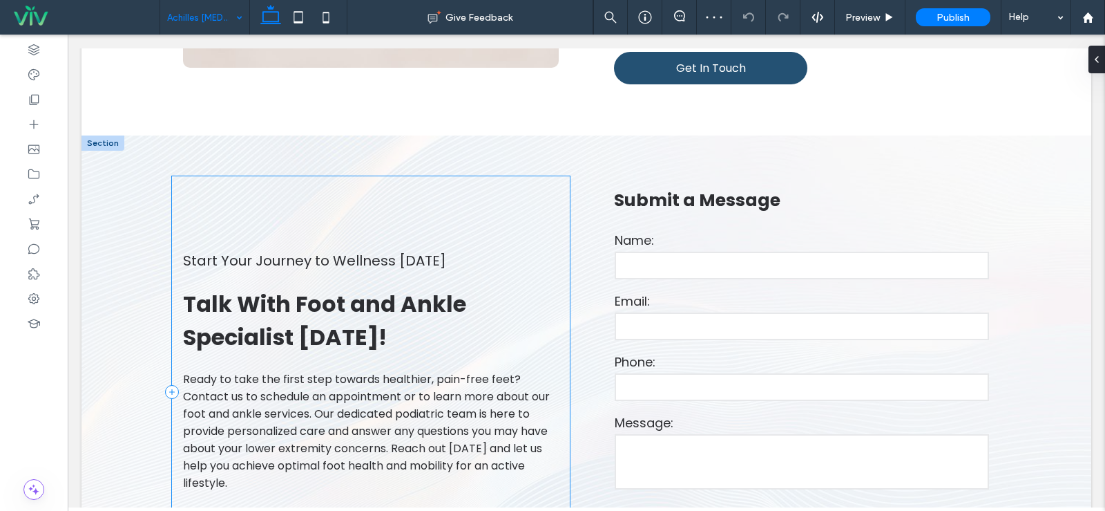
scroll to position [967, 0]
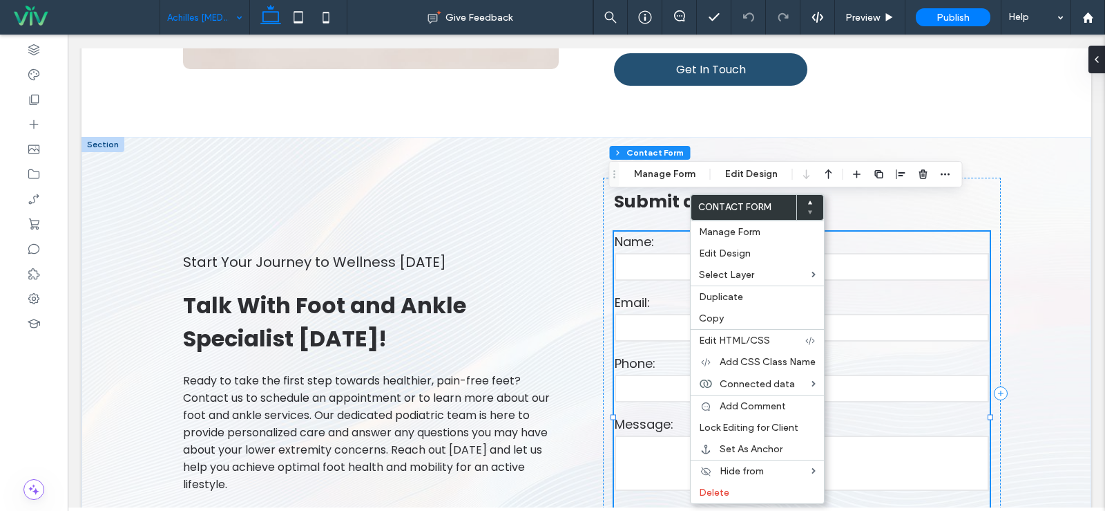
type input "*"
type input "***"
type input "*"
type input "***"
click at [714, 495] on span "Delete" at bounding box center [714, 492] width 30 height 12
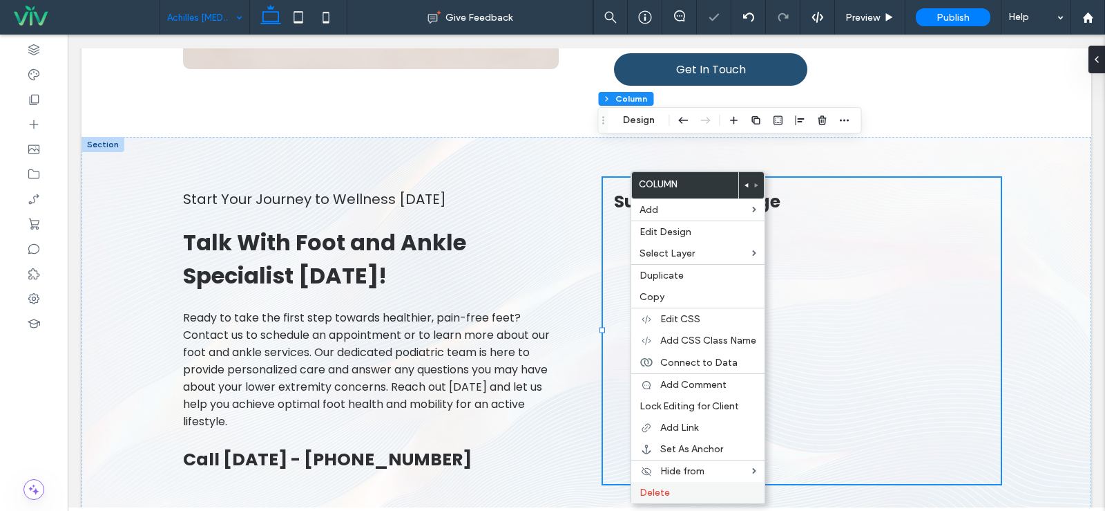
click at [658, 488] on span "Delete" at bounding box center [655, 492] width 30 height 12
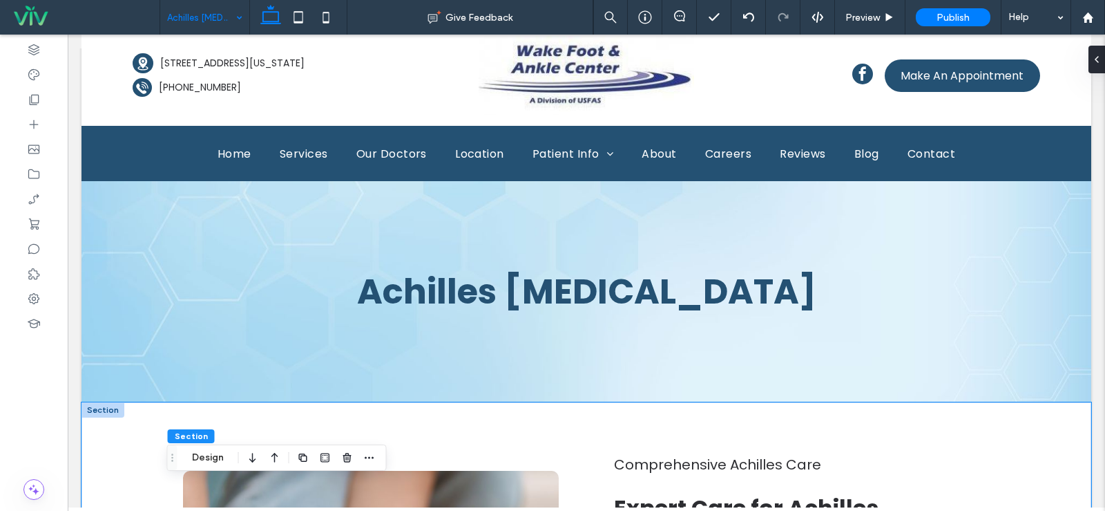
scroll to position [0, 0]
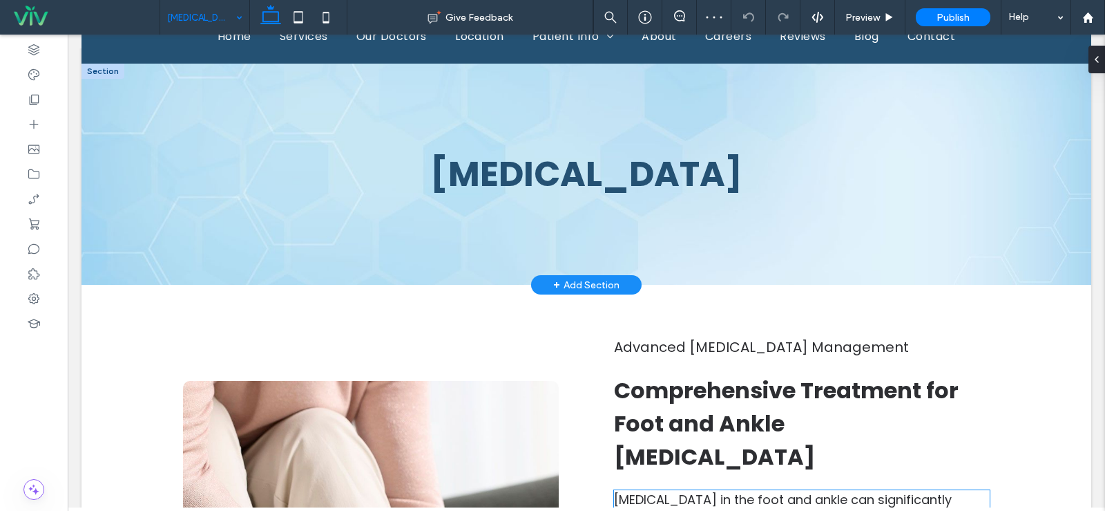
scroll to position [138, 0]
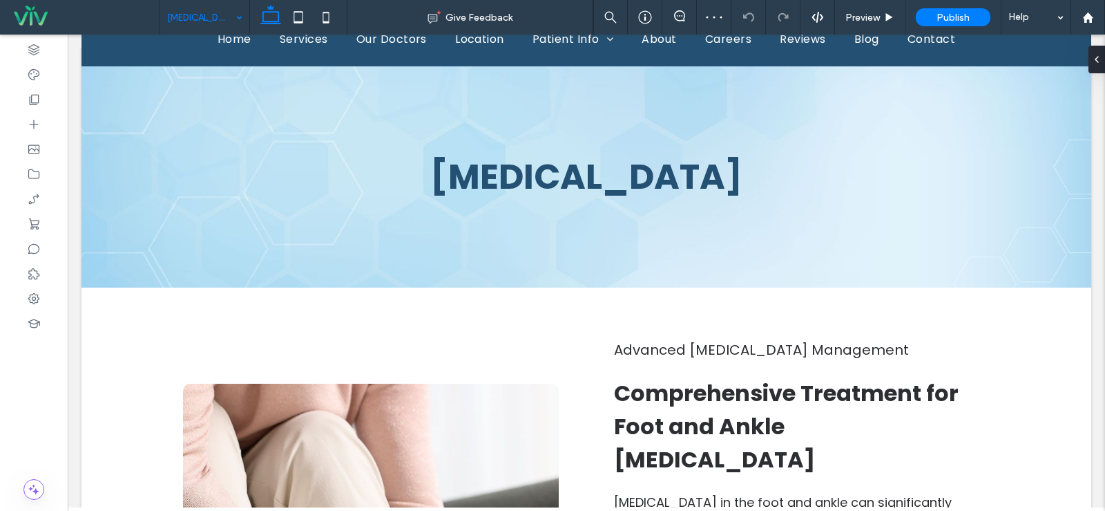
click at [199, 19] on input at bounding box center [201, 17] width 68 height 35
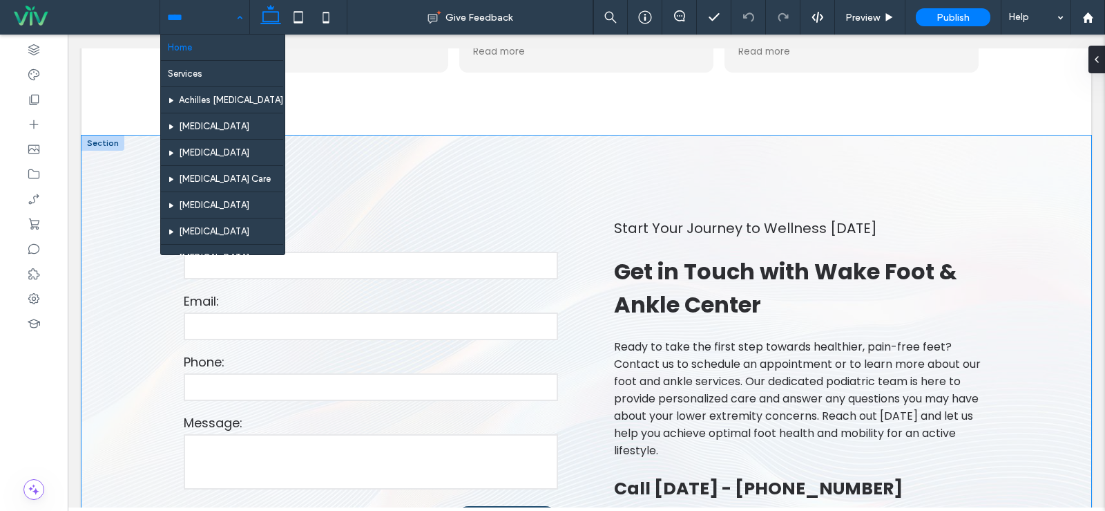
scroll to position [2280, 0]
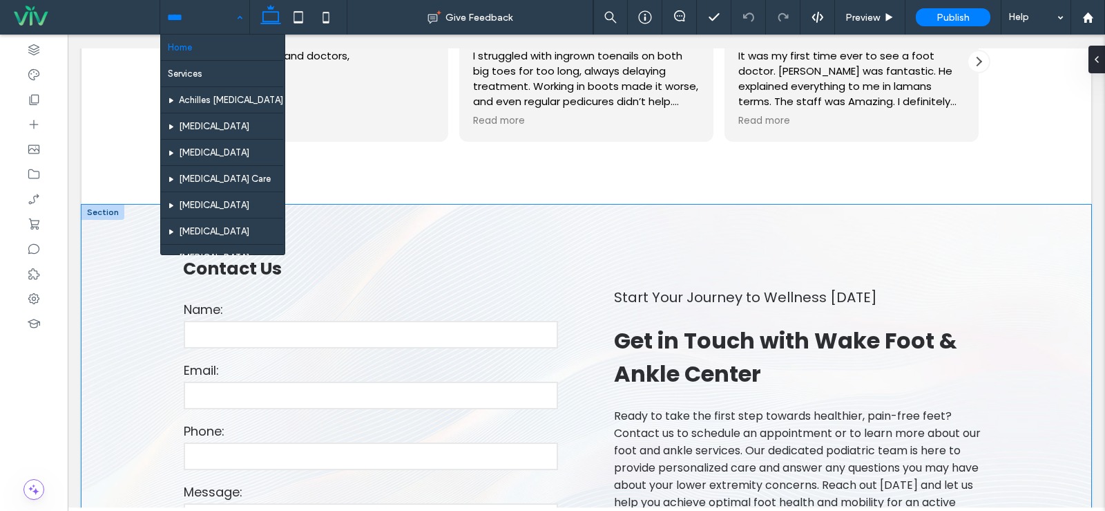
click at [413, 219] on div "**********" at bounding box center [586, 428] width 829 height 449
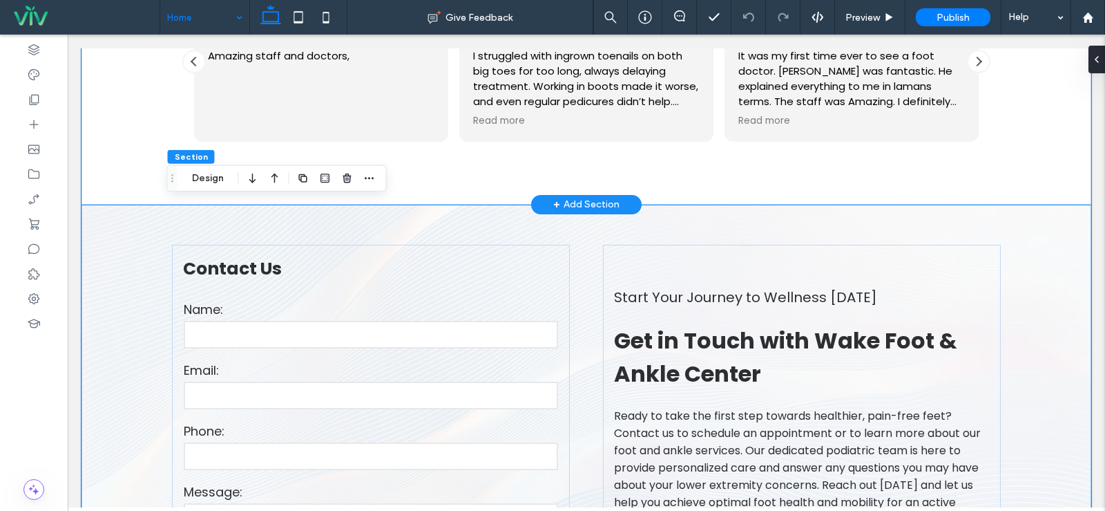
click at [450, 180] on div "4.8 4.8 Top Rated Service Verified by Trustindex Trustindex verified badge is t…" at bounding box center [586, 39] width 829 height 330
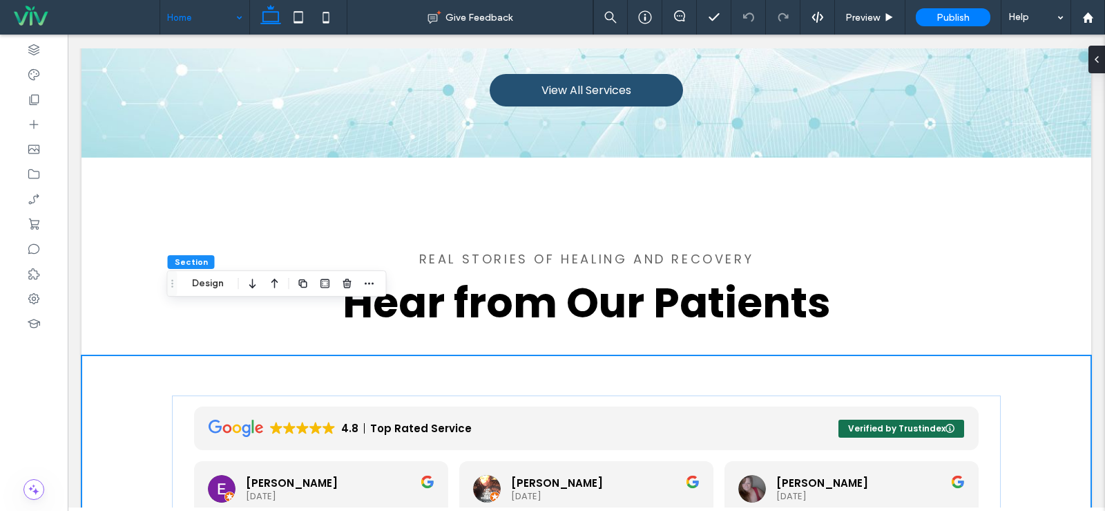
scroll to position [1796, 0]
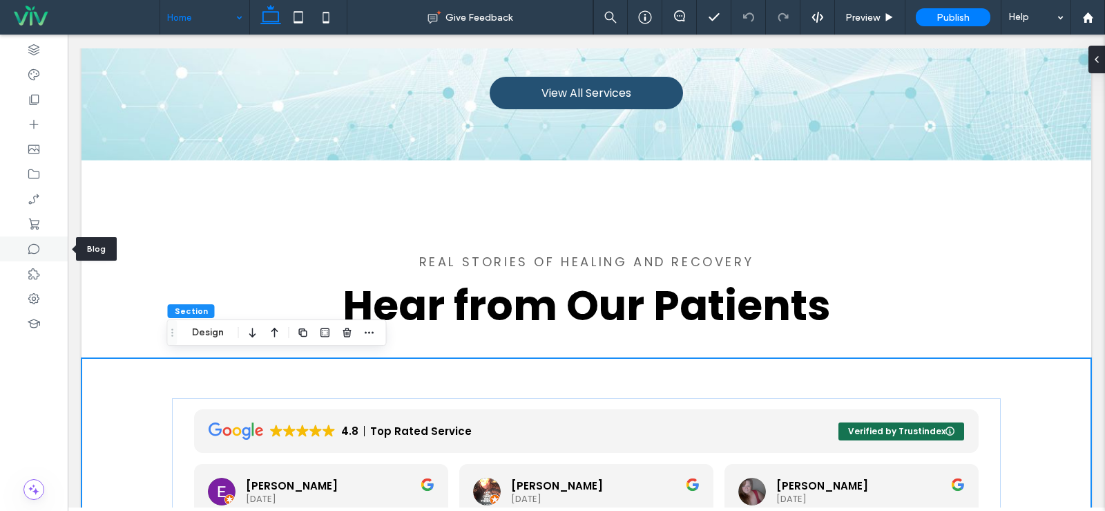
click at [32, 256] on div at bounding box center [34, 248] width 68 height 25
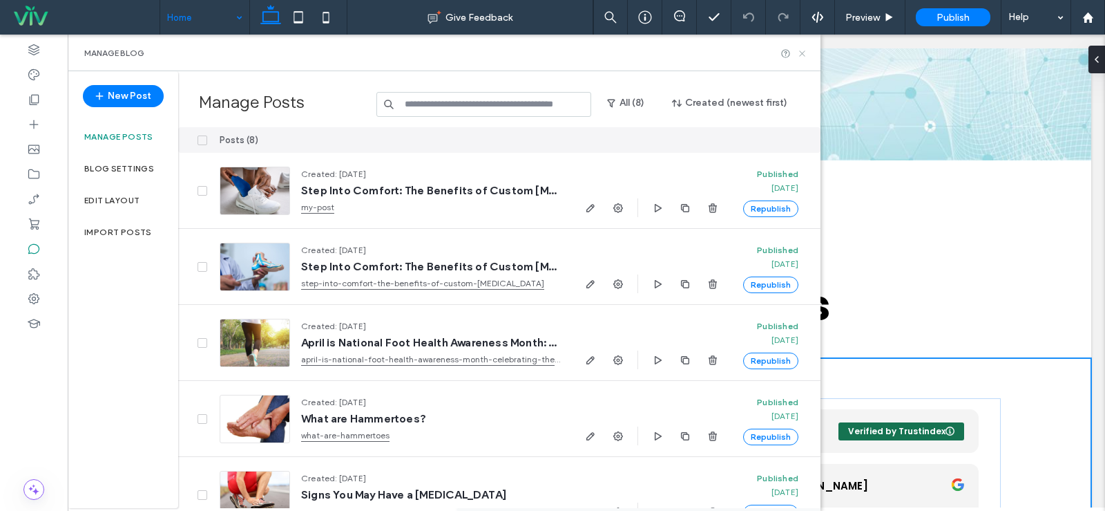
click at [802, 55] on icon at bounding box center [802, 53] width 10 height 10
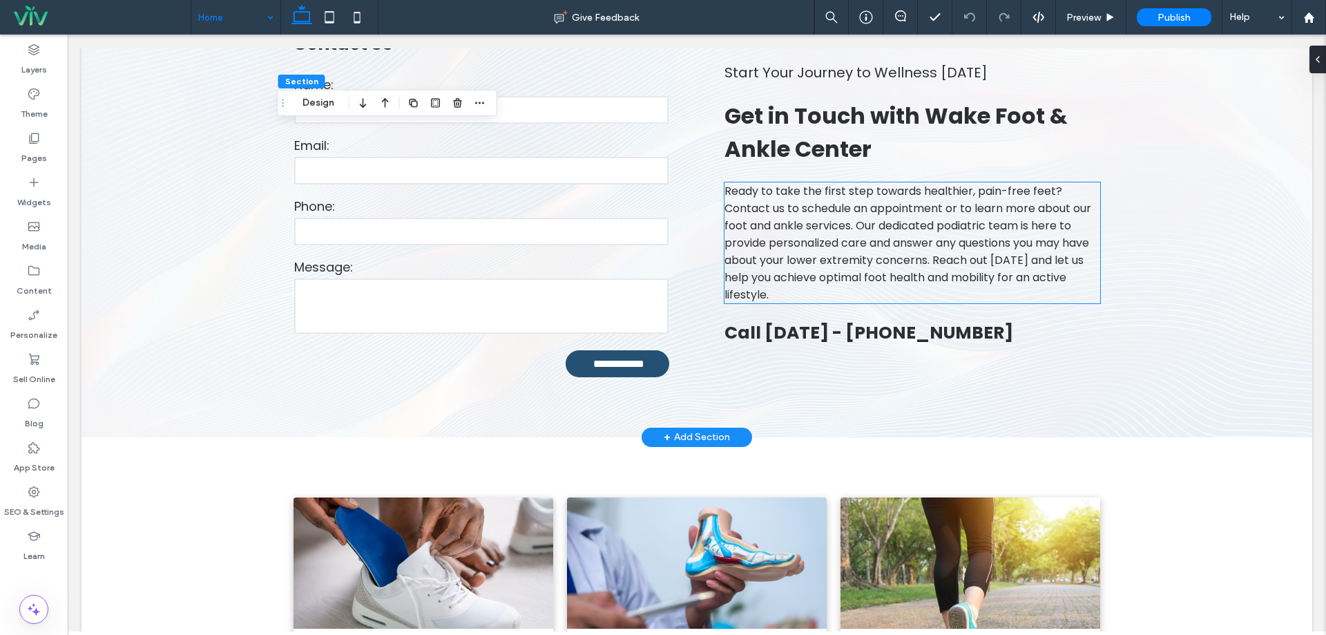
scroll to position [2763, 0]
